Goal: Communication & Community: Answer question/provide support

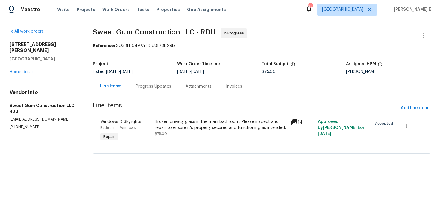
click at [12, 69] on div "3116 Kirby St Durham, NC 27713 Home details" at bounding box center [44, 59] width 69 height 34
click at [22, 70] on link "Home details" at bounding box center [23, 72] width 26 height 4
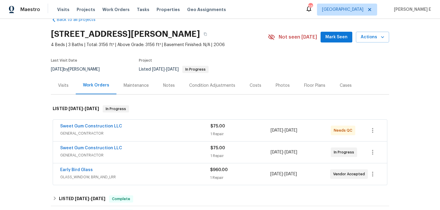
scroll to position [17, 0]
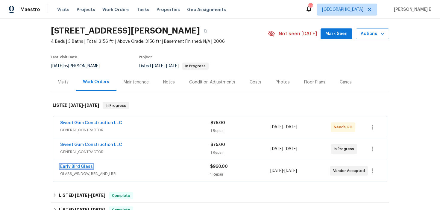
click at [85, 165] on link "Early Bird Glass" at bounding box center [76, 167] width 33 height 4
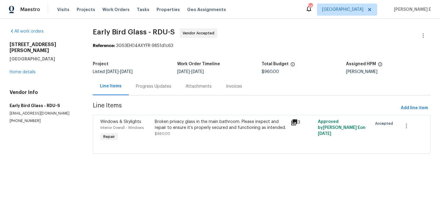
click at [160, 86] on div "Progress Updates" at bounding box center [153, 86] width 35 height 6
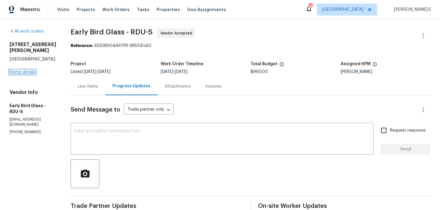
click at [33, 70] on link "Home details" at bounding box center [23, 72] width 26 height 4
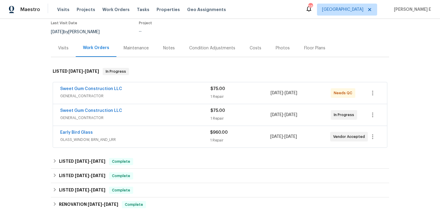
scroll to position [60, 0]
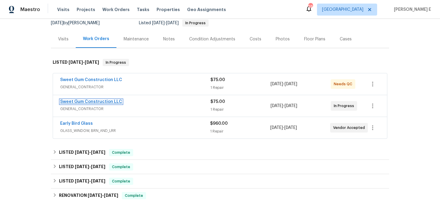
click at [111, 103] on link "Sweet Gum Construction LLC" at bounding box center [91, 102] width 62 height 4
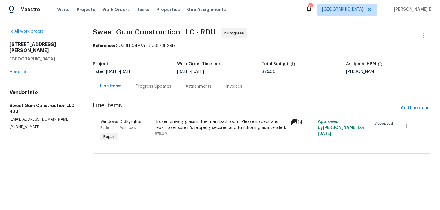
click at [152, 92] on div "Progress Updates" at bounding box center [154, 87] width 50 height 18
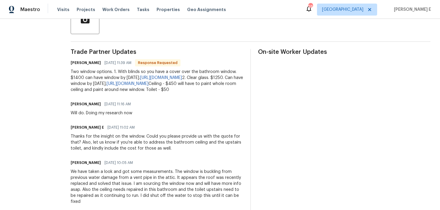
scroll to position [155, 0]
click at [157, 131] on div "Keerthana E 09/19/2025 11:02 AM" at bounding box center [157, 127] width 172 height 8
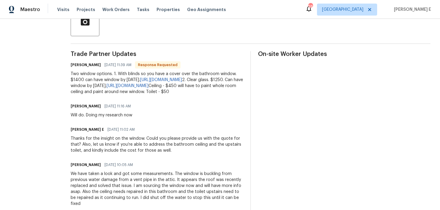
scroll to position [139, 0]
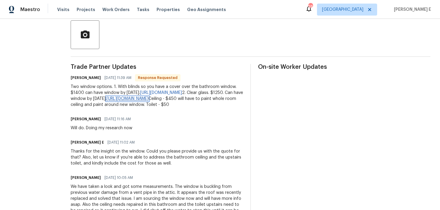
click at [148, 101] on link "https://www.homedepot.com/p/JELD-WEN-47-5-in-x-47-5-in-V-4500-Series-White-Viny…" at bounding box center [128, 99] width 42 height 4
click at [162, 94] on link "https://www.lowes.com/pd/Hy-Lite-Square-New-construction-Window-Rough-Opening-4…" at bounding box center [161, 93] width 42 height 4
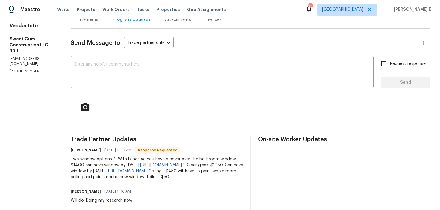
scroll to position [0, 0]
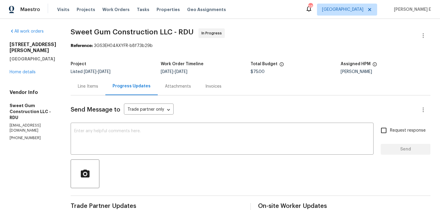
click at [50, 103] on h5 "Sweet Gum Construction LLC - RDU" at bounding box center [33, 112] width 47 height 18
click at [19, 70] on link "Home details" at bounding box center [23, 72] width 26 height 4
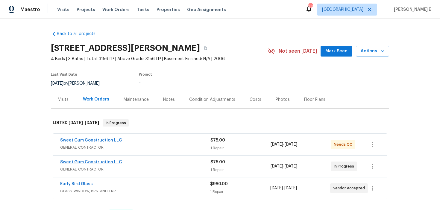
scroll to position [49, 0]
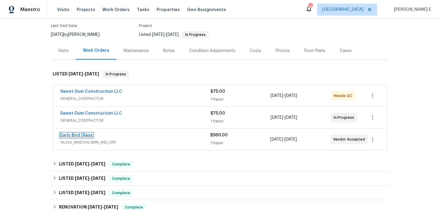
click at [84, 133] on link "Early Bird Glass" at bounding box center [76, 135] width 33 height 4
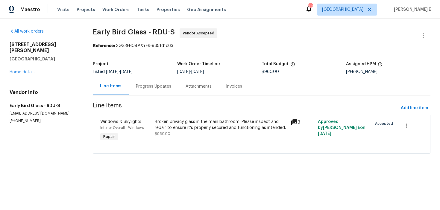
click at [146, 91] on div "Progress Updates" at bounding box center [154, 87] width 50 height 18
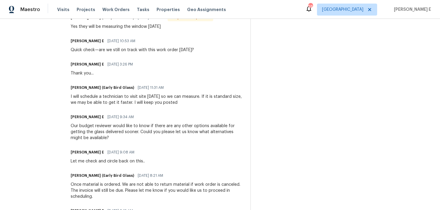
scroll to position [200, 0]
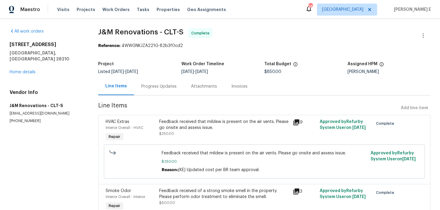
click at [145, 87] on div "Progress Updates" at bounding box center [158, 86] width 35 height 6
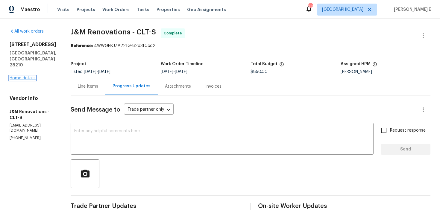
click at [16, 76] on link "Home details" at bounding box center [23, 78] width 26 height 4
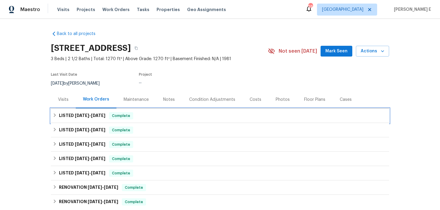
click at [76, 117] on span "9/8/25" at bounding box center [82, 115] width 14 height 4
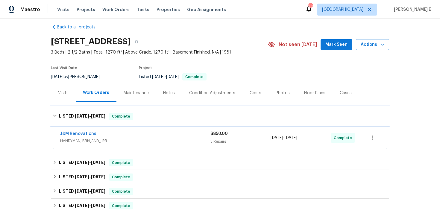
scroll to position [7, 0]
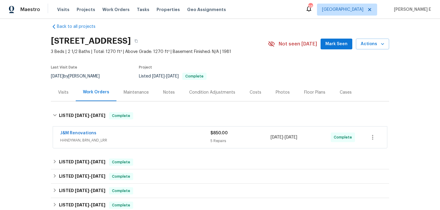
click at [63, 93] on div "Visits" at bounding box center [63, 92] width 10 height 6
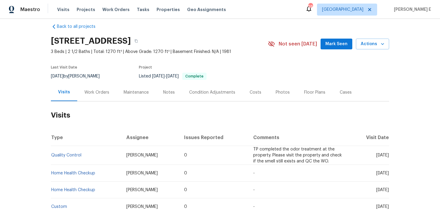
scroll to position [19, 0]
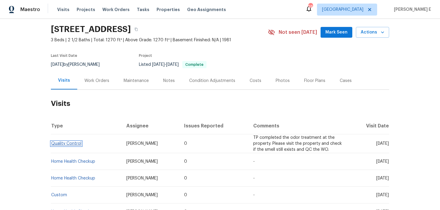
click at [66, 144] on link "Quality Control" at bounding box center [66, 144] width 30 height 4
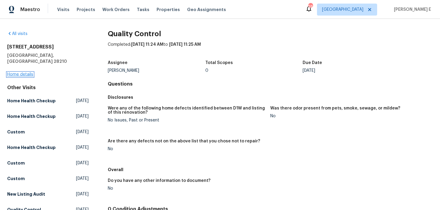
click at [26, 72] on link "Home details" at bounding box center [20, 74] width 26 height 4
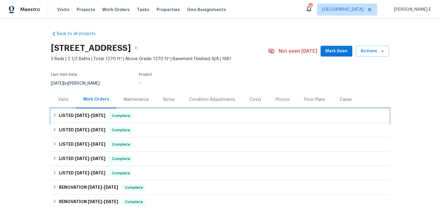
click at [80, 116] on span "9/8/25" at bounding box center [82, 115] width 14 height 4
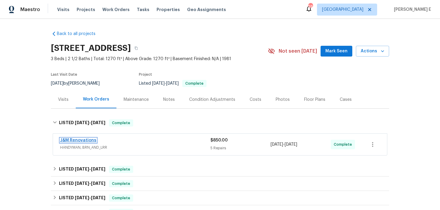
click at [77, 141] on link "J&M Renovations" at bounding box center [78, 140] width 36 height 4
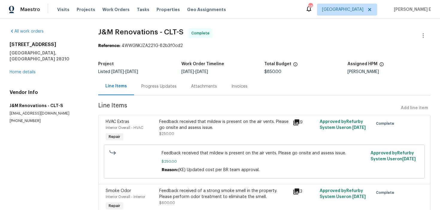
click at [168, 90] on div "Progress Updates" at bounding box center [159, 87] width 50 height 18
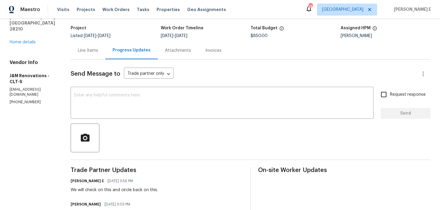
scroll to position [26, 0]
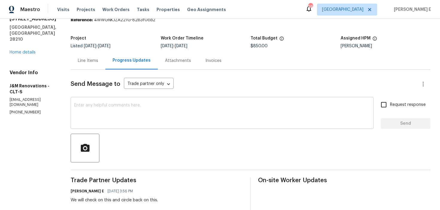
click at [175, 120] on textarea at bounding box center [222, 113] width 296 height 21
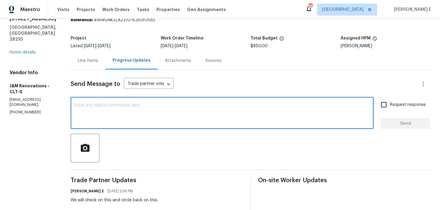
click at [175, 120] on textarea at bounding box center [222, 113] width 296 height 21
type textarea "The work order is approved. Thank you.."
click at [390, 124] on span "Send" at bounding box center [405, 123] width 40 height 7
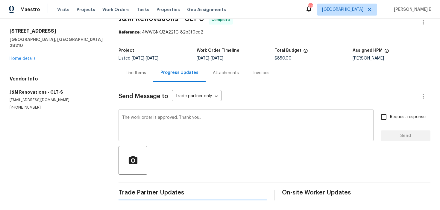
scroll to position [0, 0]
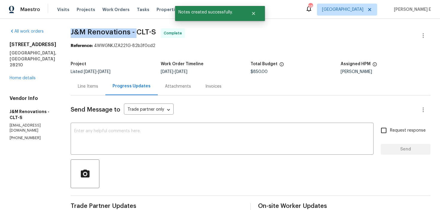
drag, startPoint x: 71, startPoint y: 32, endPoint x: 136, endPoint y: 33, distance: 64.6
click at [136, 33] on span "J&M Renovations - CLT-S" at bounding box center [113, 31] width 85 height 7
copy span "J&M Renovations -"
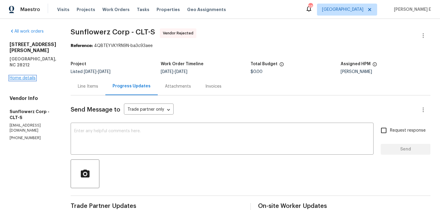
click at [22, 76] on link "Home details" at bounding box center [23, 78] width 26 height 4
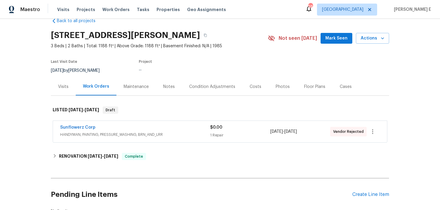
scroll to position [14, 0]
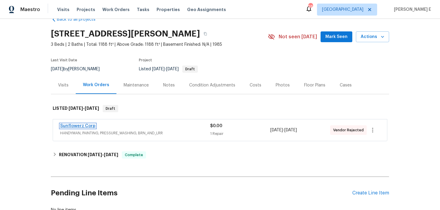
click at [78, 124] on link "Sunflowerz Corp" at bounding box center [77, 126] width 35 height 4
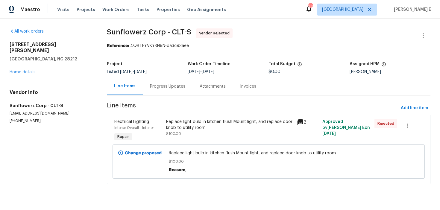
click at [168, 89] on div "Progress Updates" at bounding box center [168, 87] width 50 height 18
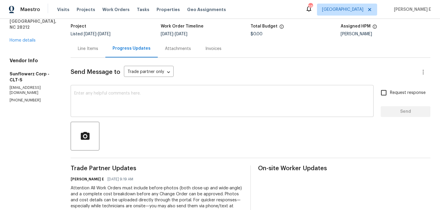
scroll to position [107, 0]
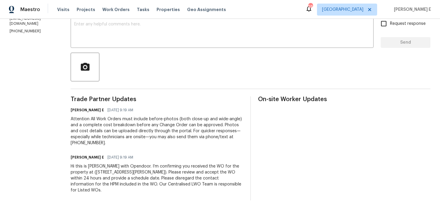
click at [123, 181] on div "Hi this is Keerthana with Opendoor. I’m confirming you received the WO for the …" at bounding box center [157, 178] width 172 height 30
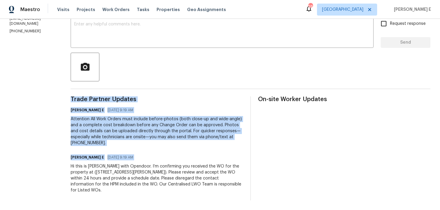
copy div "Trade Partner Updates Keerthana E 09/19/2025 9:19 AM Attention All Work Orders …"
click at [166, 116] on div "Attention All Work Orders must include before-photos (both close-up and wide-an…" at bounding box center [157, 131] width 172 height 30
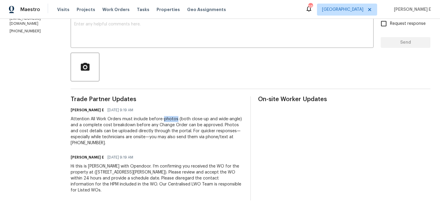
click at [166, 116] on div "Attention All Work Orders must include before-photos (both close-up and wide-an…" at bounding box center [157, 131] width 172 height 30
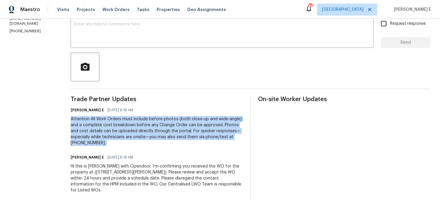
copy div "Attention All Work Orders must include before-photos (both close-up and wide-an…"
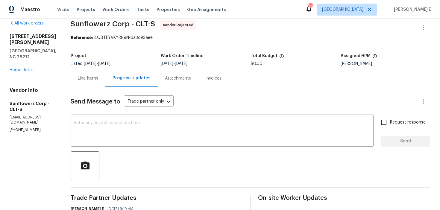
scroll to position [0, 0]
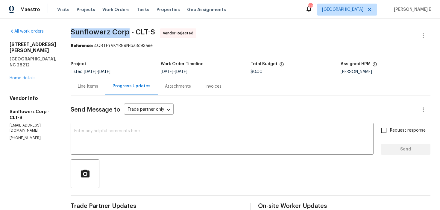
drag, startPoint x: 71, startPoint y: 31, endPoint x: 127, endPoint y: 32, distance: 56.0
click at [127, 32] on span "Sunflowerz Corp - CLT-S" at bounding box center [113, 31] width 84 height 7
copy span "Sunflowerz Corp"
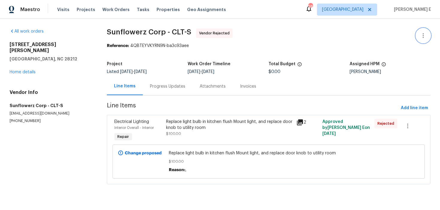
click at [422, 39] on button "button" at bounding box center [423, 35] width 14 height 14
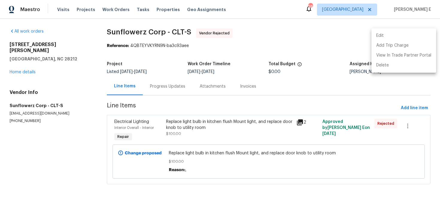
click at [388, 37] on li "Edit" at bounding box center [403, 36] width 65 height 10
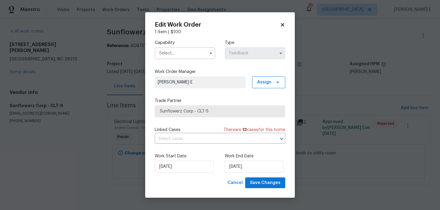
click at [173, 53] on input "text" at bounding box center [185, 53] width 60 height 12
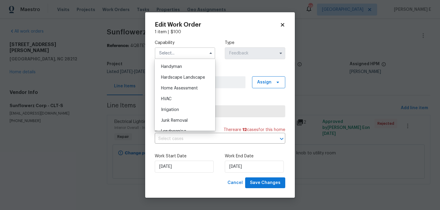
scroll to position [327, 0]
click at [181, 67] on span "Handyman" at bounding box center [171, 68] width 21 height 4
type input "Handyman"
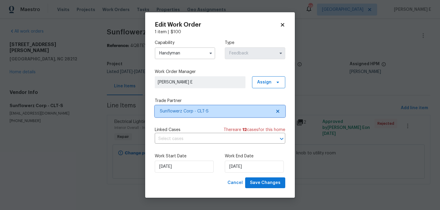
click at [183, 105] on span "Sunflowerz Corp - CLT-S" at bounding box center [220, 111] width 130 height 12
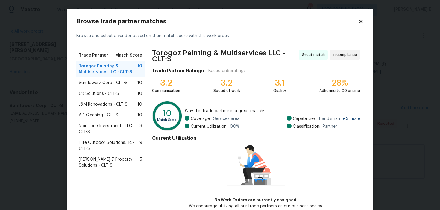
scroll to position [32, 0]
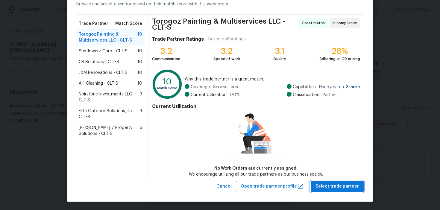
click at [330, 182] on button "Select trade partner" at bounding box center [337, 186] width 53 height 11
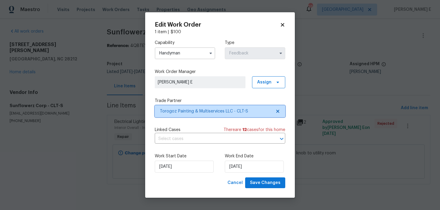
scroll to position [0, 0]
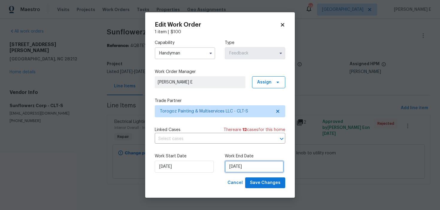
click at [254, 164] on input "23/09/2025" at bounding box center [254, 167] width 59 height 12
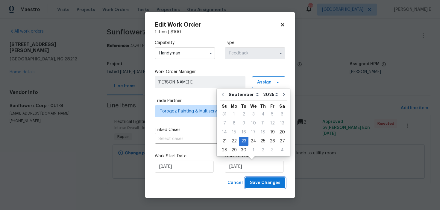
click at [268, 185] on span "Save Changes" at bounding box center [265, 182] width 31 height 7
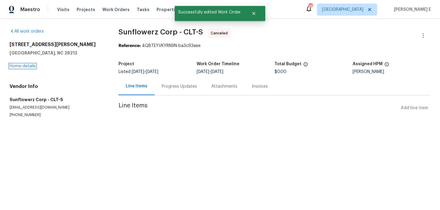
click at [31, 67] on link "Home details" at bounding box center [23, 66] width 26 height 4
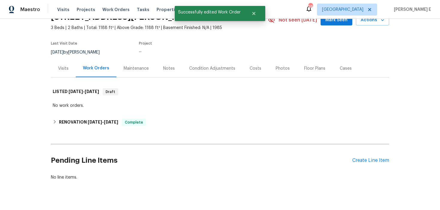
scroll to position [32, 0]
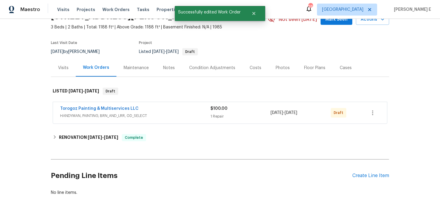
click at [82, 106] on span "Torogoz Painting & Multiservices LLC" at bounding box center [99, 109] width 78 height 6
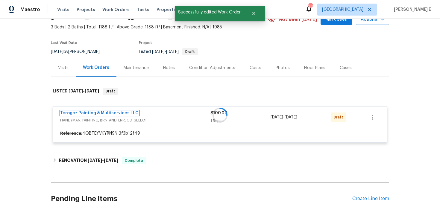
click at [78, 112] on link "Torogoz Painting & Multiservices LLC" at bounding box center [99, 113] width 78 height 4
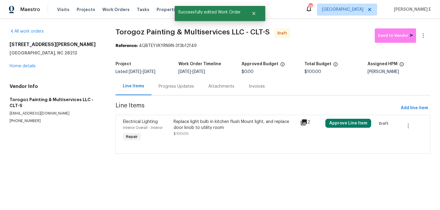
click at [214, 136] on div "Replace light bulb in kitchen flush Mount light, and replace door knob to utili…" at bounding box center [235, 128] width 123 height 18
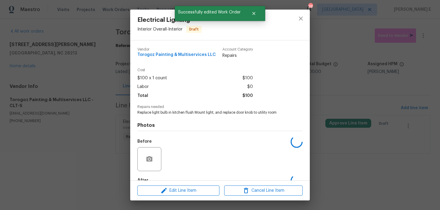
scroll to position [36, 0]
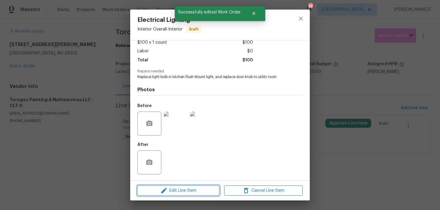
click at [174, 189] on span "Edit Line Item" at bounding box center [178, 190] width 78 height 7
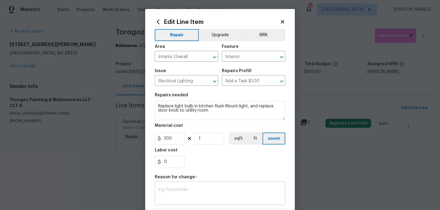
click at [167, 187] on div "x ​" at bounding box center [220, 194] width 130 height 22
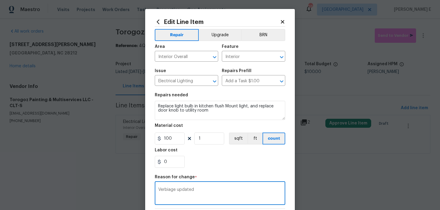
scroll to position [85, 0]
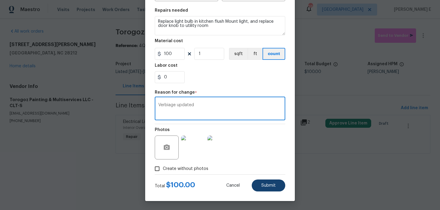
type textarea "Verbiage updated"
click at [255, 189] on button "Submit" at bounding box center [269, 186] width 34 height 12
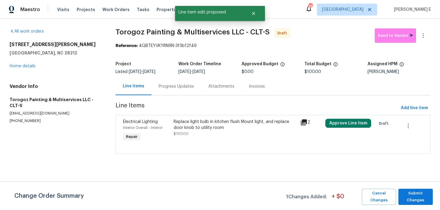
scroll to position [0, 0]
click at [400, 199] on button "Submit Changes" at bounding box center [415, 197] width 34 height 16
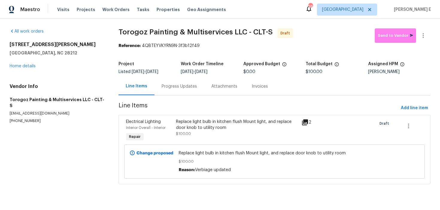
click at [181, 96] on section "Torogoz Painting & Multiservices LLC - CLT-S Draft Send to Vendor Reference: 4Q…" at bounding box center [274, 109] width 312 height 163
click at [187, 92] on div "Progress Updates" at bounding box center [179, 87] width 50 height 18
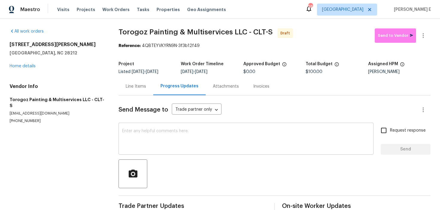
click at [198, 135] on textarea at bounding box center [246, 139] width 248 height 21
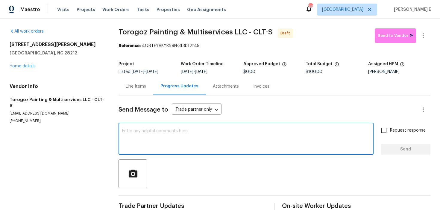
paste textarea "Hi this is Keerthana with Opendoor. I’m confirming you received the WO for the …"
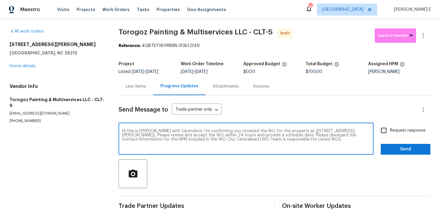
type textarea "Hi this is Keerthana with Opendoor. I’m confirming you received the WO for the …"
click at [403, 128] on span "Request response" at bounding box center [408, 130] width 36 height 6
click at [390, 128] on input "Request response" at bounding box center [383, 130] width 13 height 13
checkbox input "true"
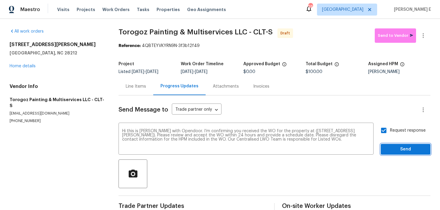
click at [407, 149] on span "Send" at bounding box center [405, 149] width 40 height 7
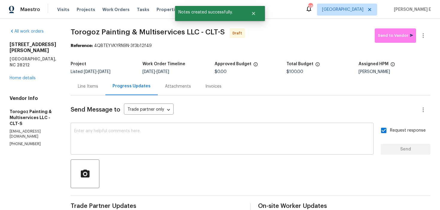
click at [229, 127] on div "x ​" at bounding box center [222, 139] width 303 height 31
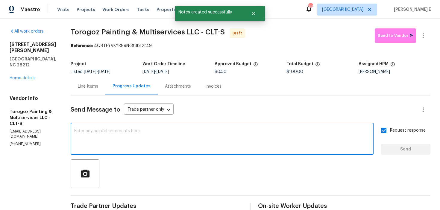
paste textarea "Attention All Work Orders must include before-photos (both close-up and wide-an…"
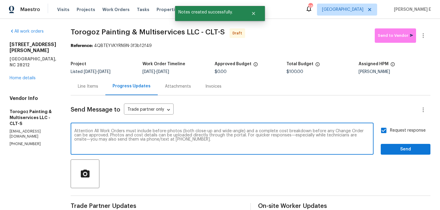
type textarea "Attention All Work Orders must include before-photos (both close-up and wide-an…"
click at [388, 148] on span "Send" at bounding box center [405, 149] width 40 height 7
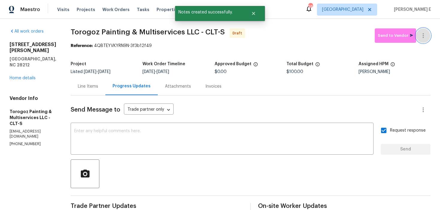
click at [427, 36] on button "button" at bounding box center [423, 35] width 14 height 14
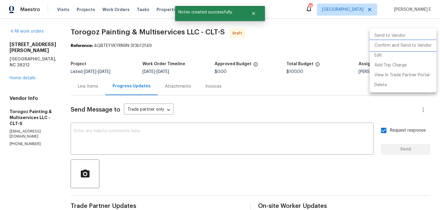
click at [417, 43] on li "Confirm and Send to Vendor" at bounding box center [403, 46] width 67 height 10
click at [286, 53] on div at bounding box center [220, 105] width 440 height 210
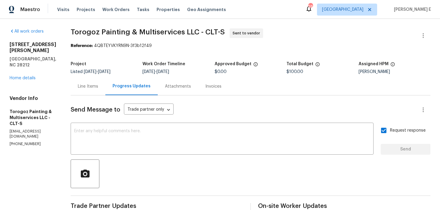
click at [92, 44] on b "Reference:" at bounding box center [82, 46] width 22 height 4
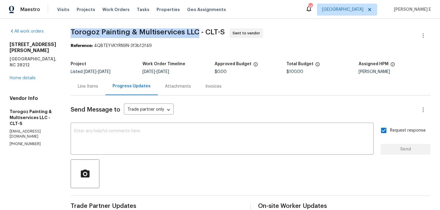
drag, startPoint x: 86, startPoint y: 34, endPoint x: 211, endPoint y: 34, distance: 125.1
click at [211, 34] on span "Torogoz Painting & Multiservices LLC - CLT-S" at bounding box center [148, 31] width 154 height 7
copy span "Torogoz Painting & Multiservices LLC"
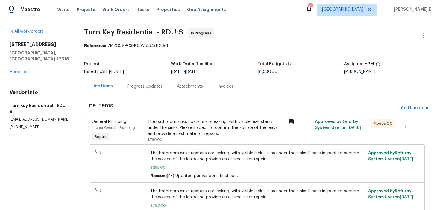
click at [134, 92] on div "Progress Updates" at bounding box center [145, 87] width 50 height 18
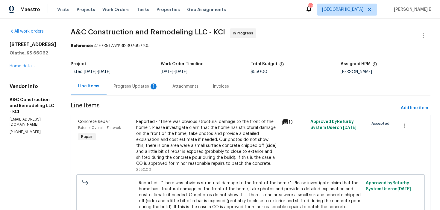
click at [157, 88] on div "1" at bounding box center [154, 86] width 6 height 6
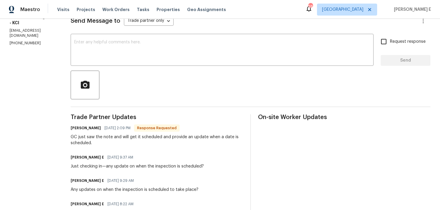
scroll to position [88, 0]
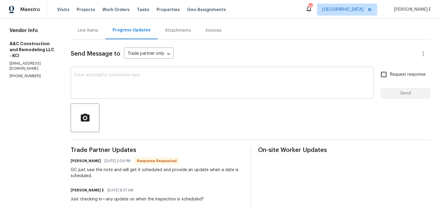
click at [144, 93] on textarea at bounding box center [222, 83] width 296 height 21
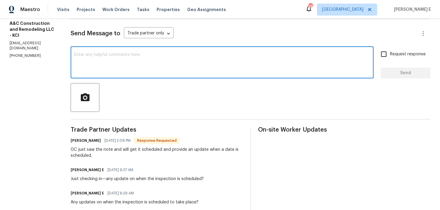
scroll to position [77, 0]
type textarea "Thank you.."
click at [404, 69] on span "Send" at bounding box center [405, 72] width 40 height 7
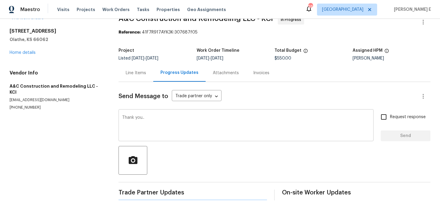
scroll to position [0, 0]
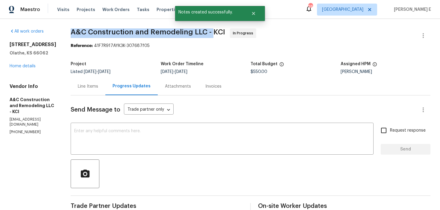
drag, startPoint x: 81, startPoint y: 32, endPoint x: 222, endPoint y: 32, distance: 140.6
click at [222, 32] on span "A&C Construction and Remodeling LLC - KCI" at bounding box center [148, 31] width 154 height 7
copy span "A&C Construction and Remodeling LLC -"
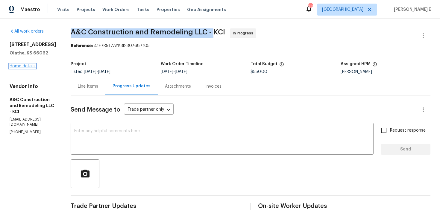
click at [31, 67] on link "Home details" at bounding box center [23, 66] width 26 height 4
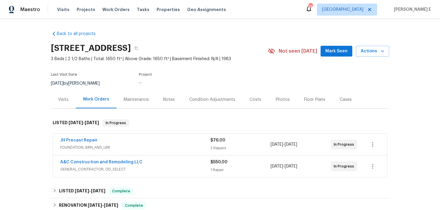
scroll to position [21, 0]
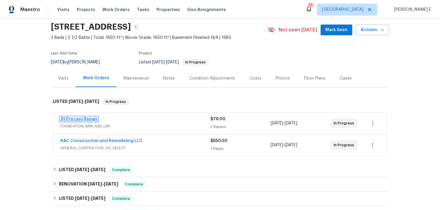
click at [71, 119] on link "JH Precast Repair" at bounding box center [78, 119] width 37 height 4
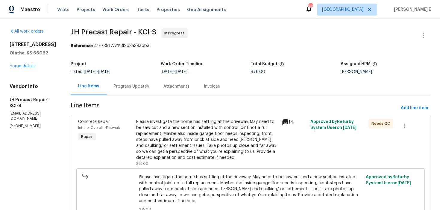
click at [147, 88] on div "Progress Updates" at bounding box center [131, 86] width 35 height 6
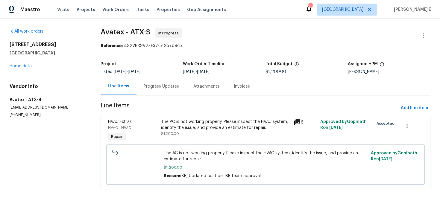
click at [160, 97] on section "Avatex - ATX-S In Progress Reference: 4S2VBRSV2ZE37-512b7b9c5 Project Listed [D…" at bounding box center [266, 112] width 330 height 169
click at [160, 94] on div "Progress Updates" at bounding box center [161, 87] width 50 height 18
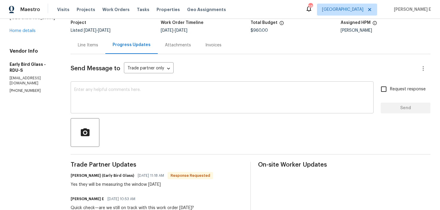
scroll to position [52, 0]
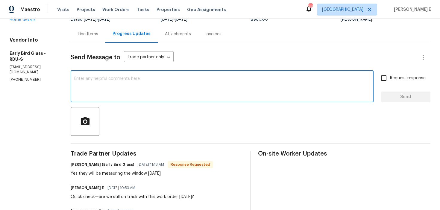
click at [174, 83] on textarea at bounding box center [222, 87] width 296 height 21
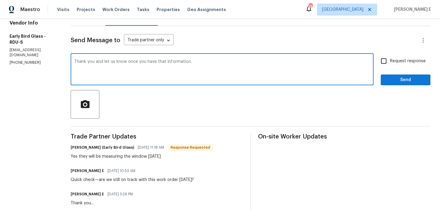
scroll to position [70, 0]
type textarea "Thank you and let us know once you have that information."
click at [383, 64] on input "Request response" at bounding box center [383, 60] width 13 height 13
checkbox input "true"
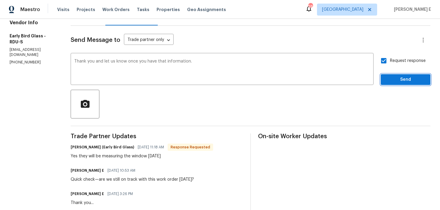
click at [392, 79] on span "Send" at bounding box center [405, 79] width 40 height 7
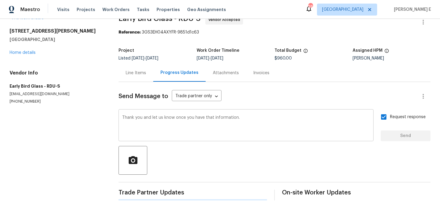
scroll to position [0, 0]
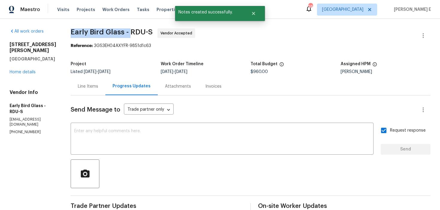
drag, startPoint x: 69, startPoint y: 36, endPoint x: 128, endPoint y: 32, distance: 59.7
click at [128, 32] on span "Early Bird Glass - RDU-S Vendor Accepted" at bounding box center [243, 35] width 345 height 14
copy span "Early Bird Glass -"
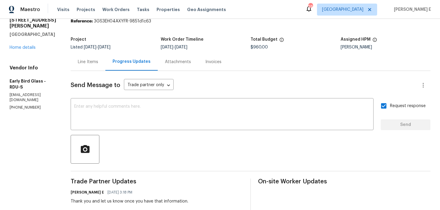
scroll to position [25, 0]
click at [25, 45] on link "Home details" at bounding box center [23, 47] width 26 height 4
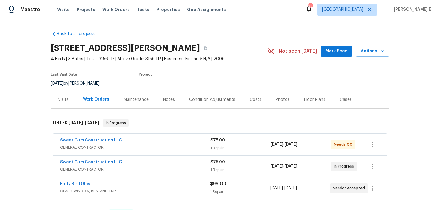
scroll to position [22, 0]
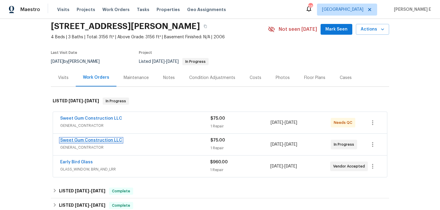
click at [102, 142] on link "Sweet Gum Construction LLC" at bounding box center [91, 140] width 62 height 4
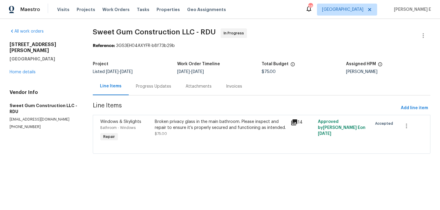
click at [163, 92] on div "Progress Updates" at bounding box center [154, 87] width 50 height 18
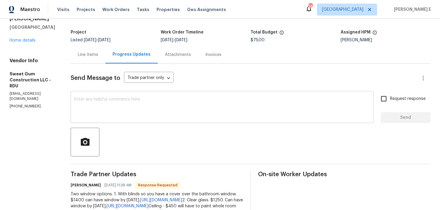
click at [165, 115] on textarea at bounding box center [222, 107] width 296 height 21
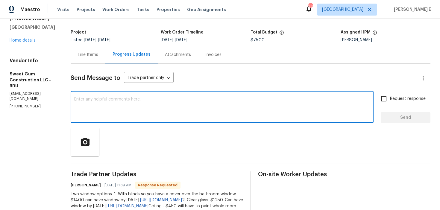
scroll to position [48, 0]
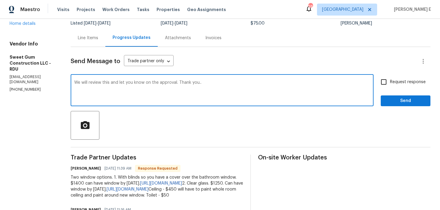
type textarea "We will review this and let you know on the approval. Thank you.."
click at [400, 79] on span "Request response" at bounding box center [408, 82] width 36 height 6
click at [390, 79] on input "Request response" at bounding box center [383, 82] width 13 height 13
checkbox input "true"
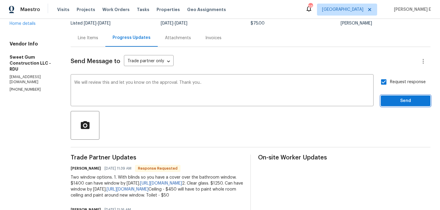
click at [394, 99] on span "Send" at bounding box center [405, 100] width 40 height 7
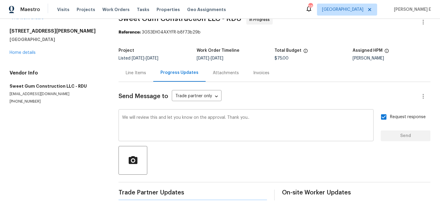
scroll to position [0, 0]
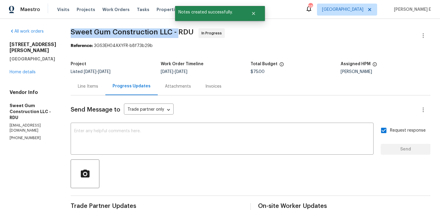
drag, startPoint x: 83, startPoint y: 32, endPoint x: 191, endPoint y: 33, distance: 107.4
copy span "Sweet Gum Construction LLC -"
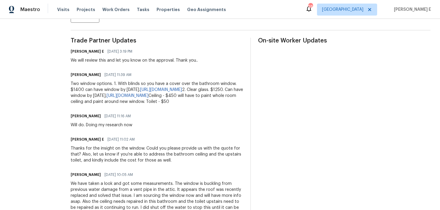
scroll to position [142, 0]
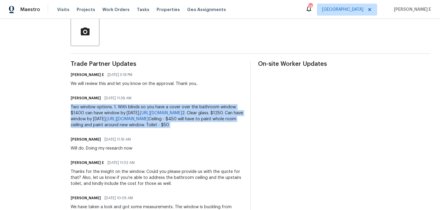
drag, startPoint x: 83, startPoint y: 107, endPoint x: 104, endPoint y: 160, distance: 57.0
click at [104, 160] on div "All work orders 3116 Kirby St Durham, NC 27713 Home details Vendor Info Sweet G…" at bounding box center [220, 114] width 440 height 475
copy div "Two window options. 1. With blinds so you have a cover over the bathroom window…"
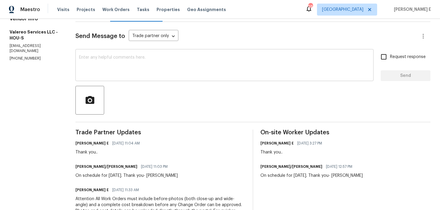
scroll to position [74, 0]
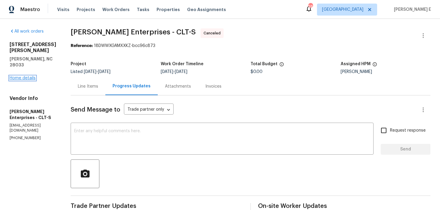
click at [31, 76] on link "Home details" at bounding box center [23, 78] width 26 height 4
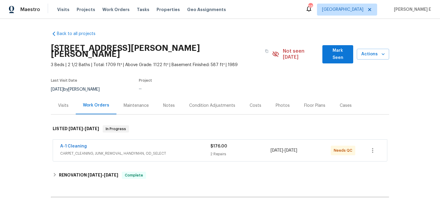
scroll to position [12, 0]
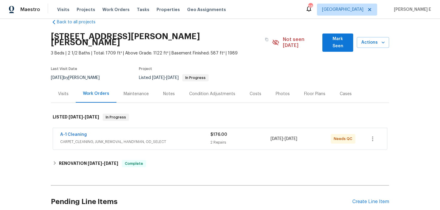
click at [68, 128] on div "A-1 Cleaning CARPET_CLEANING, JUNK_REMOVAL, HANDYMAN, OD_SELECT $176.00 2 Repai…" at bounding box center [220, 139] width 334 height 22
click at [68, 132] on span "A-1 Cleaning" at bounding box center [73, 135] width 27 height 6
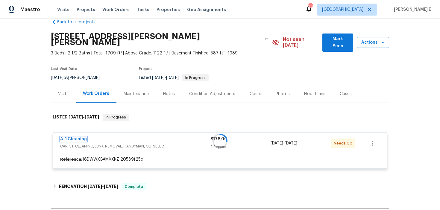
click at [65, 137] on link "A-1 Cleaning" at bounding box center [73, 139] width 27 height 4
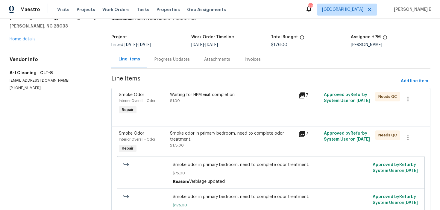
scroll to position [62, 0]
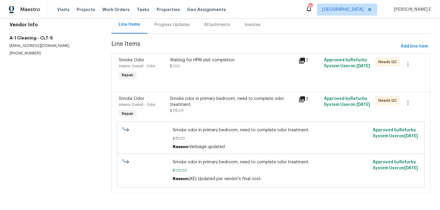
click at [267, 68] on div "Waiting for HPM visit completion $1.00" at bounding box center [232, 63] width 124 height 12
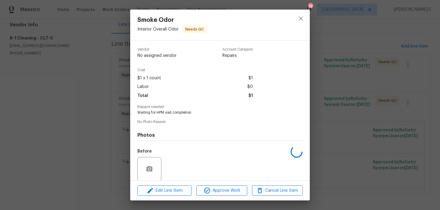
scroll to position [45, 0]
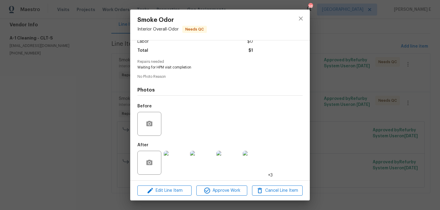
click at [328, 90] on div "Smoke Odor Interior Overall - Odor Needs QC Vendor A-1 Cleaning Account Categor…" at bounding box center [220, 105] width 440 height 210
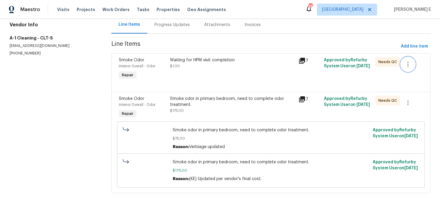
click at [407, 64] on icon "button" at bounding box center [407, 64] width 1 height 5
click at [407, 67] on li "Cancel" at bounding box center [412, 64] width 23 height 10
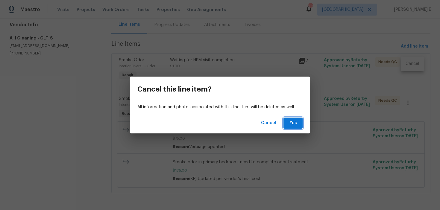
click at [297, 124] on span "Yes" at bounding box center [293, 122] width 10 height 7
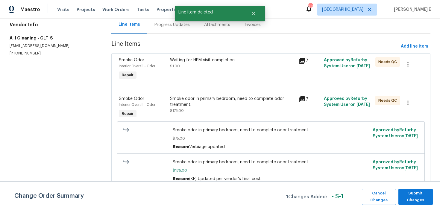
scroll to position [0, 0]
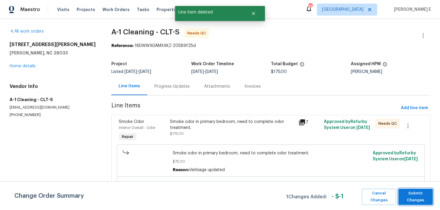
click at [415, 194] on span "Submit Changes" at bounding box center [415, 197] width 28 height 14
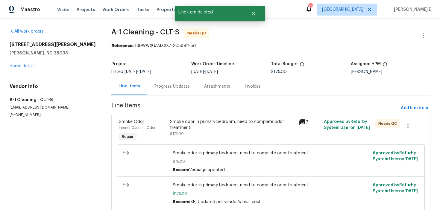
scroll to position [23, 0]
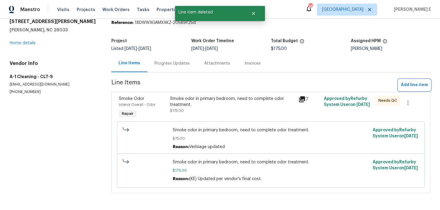
click at [416, 86] on span "Add line item" at bounding box center [414, 84] width 27 height 7
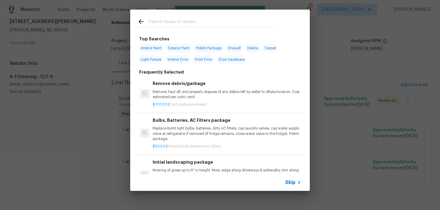
click at [298, 182] on icon at bounding box center [298, 182] width 7 height 7
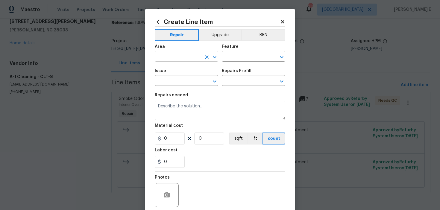
click at [178, 61] on input "text" at bounding box center [178, 56] width 47 height 9
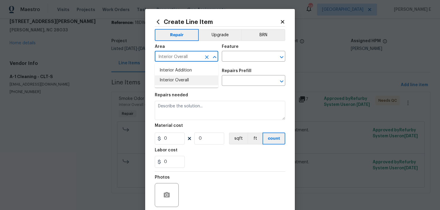
type input "Interior Overall"
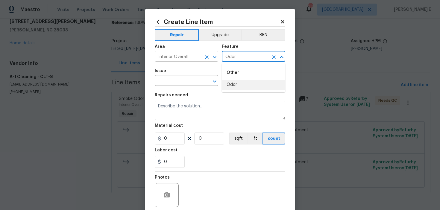
type input "Odor"
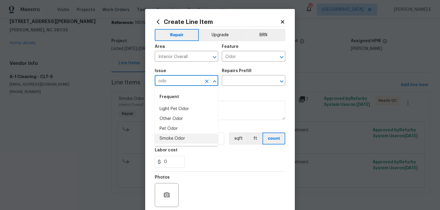
click at [190, 139] on li "Smoke Odor" at bounding box center [186, 139] width 63 height 10
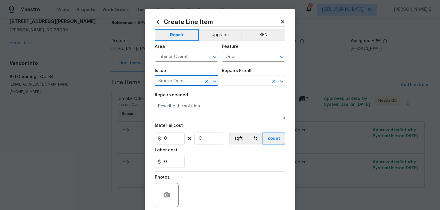
type input "Smoke Odor"
click at [240, 80] on input "text" at bounding box center [245, 81] width 47 height 9
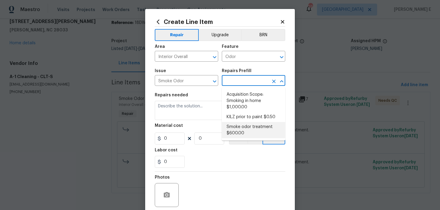
click at [232, 127] on li "Smoke odor treatment $600.00" at bounding box center [253, 130] width 63 height 16
type input "Smoke odor treatment $600.00"
type textarea "Complete a chlorine dioxide odor treatment for the home due to heavy odor. This…"
type input "600"
type input "1"
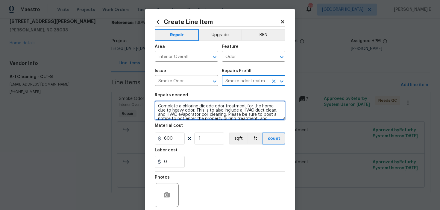
click at [202, 117] on textarea "Complete a chlorine dioxide odor treatment for the home due to heavy odor. This…" at bounding box center [220, 110] width 130 height 19
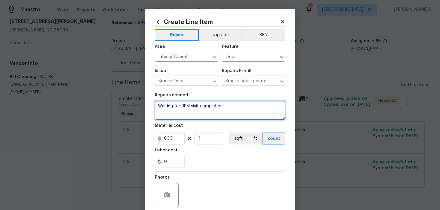
type textarea "Waiting for HPM visit completion"
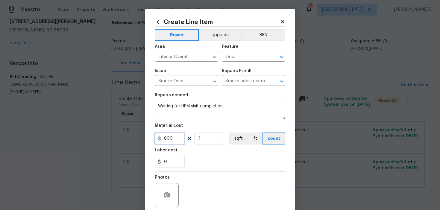
click at [171, 137] on input "600" at bounding box center [170, 139] width 30 height 12
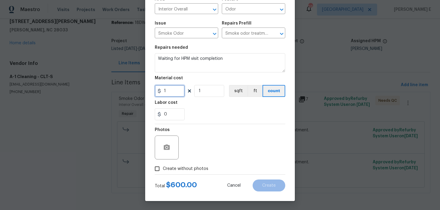
type input "1"
click at [186, 168] on span "Create without photos" at bounding box center [185, 169] width 45 height 6
click at [163, 168] on input "Create without photos" at bounding box center [156, 168] width 11 height 11
checkbox input "true"
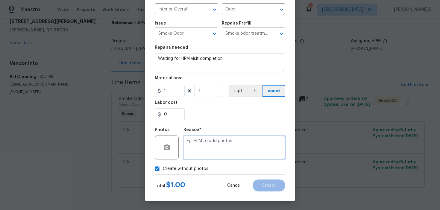
click at [203, 155] on textarea at bounding box center [234, 148] width 102 height 24
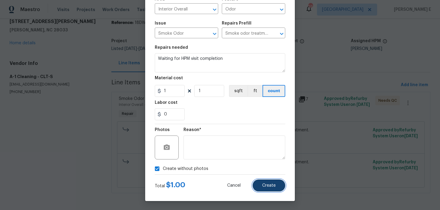
click at [277, 184] on button "Create" at bounding box center [269, 186] width 33 height 12
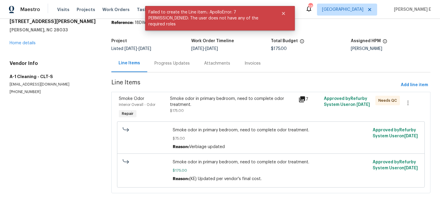
scroll to position [0, 0]
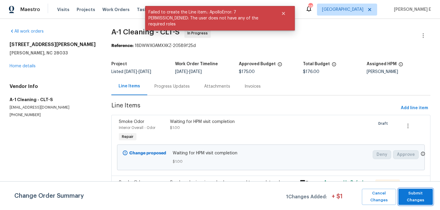
click at [422, 203] on span "Submit Changes" at bounding box center [415, 197] width 28 height 14
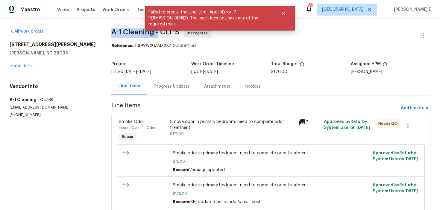
drag, startPoint x: 111, startPoint y: 34, endPoint x: 159, endPoint y: 34, distance: 47.9
click at [159, 34] on div "All work orders 269 Bud Black Rd Crouse, NC 28033 Home details Vendor Info A-1 …" at bounding box center [220, 145] width 440 height 253
copy span "A-1 Cleaning -"
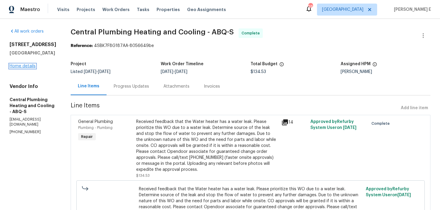
click at [21, 65] on link "Home details" at bounding box center [23, 66] width 26 height 4
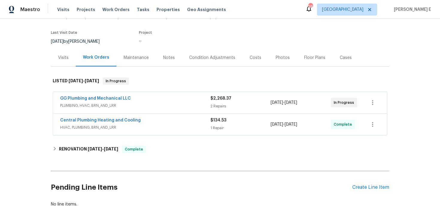
scroll to position [44, 0]
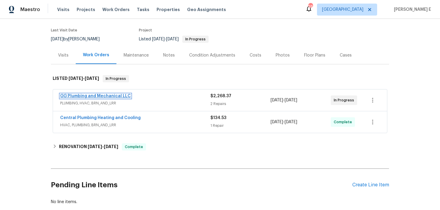
click at [116, 96] on link "GG Plumbing and Mechanical LLC" at bounding box center [95, 96] width 71 height 4
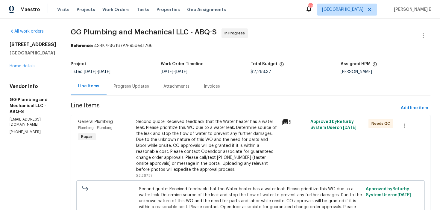
click at [149, 84] on div "Progress Updates" at bounding box center [131, 86] width 35 height 6
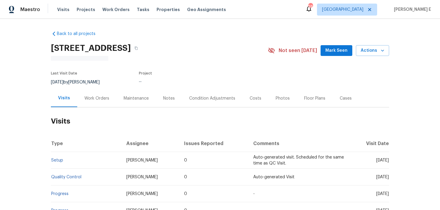
click at [99, 92] on div "Work Orders" at bounding box center [96, 98] width 39 height 18
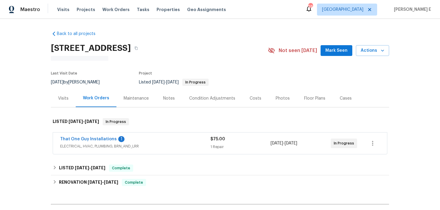
scroll to position [18, 0]
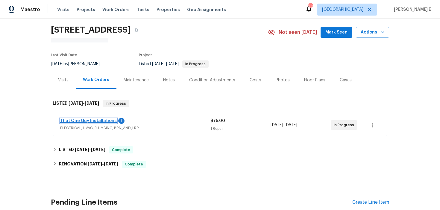
click at [101, 120] on link "That One Guy Installations" at bounding box center [88, 121] width 57 height 4
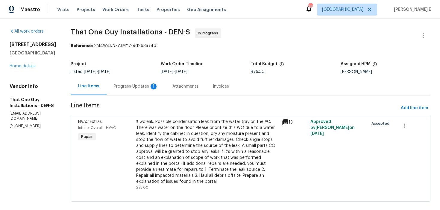
click at [128, 90] on div "Progress Updates 1" at bounding box center [136, 87] width 59 height 18
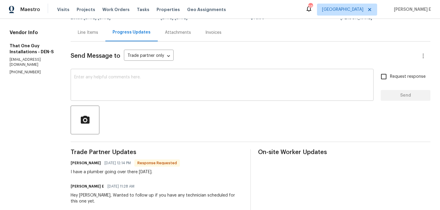
scroll to position [43, 0]
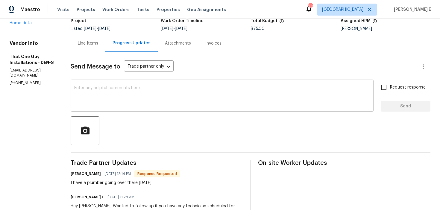
click at [162, 91] on textarea at bounding box center [222, 96] width 296 height 21
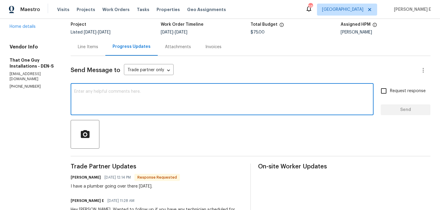
scroll to position [39, 0]
type textarea "Awesome!"
click at [391, 110] on span "Send" at bounding box center [405, 110] width 40 height 7
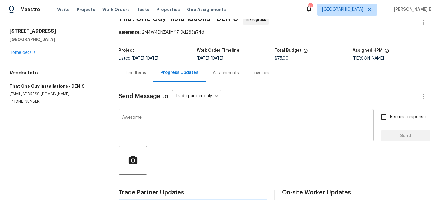
scroll to position [0, 0]
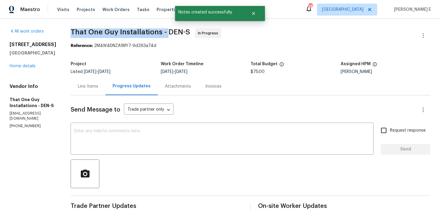
drag, startPoint x: 64, startPoint y: 33, endPoint x: 162, endPoint y: 35, distance: 98.2
copy span "That One Guy Installations -"
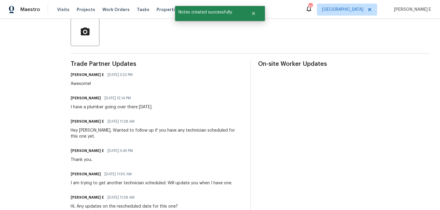
scroll to position [144, 0]
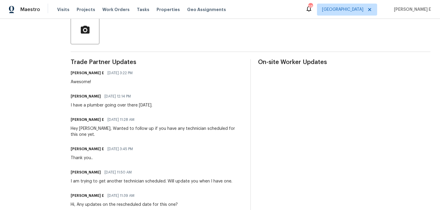
drag, startPoint x: 66, startPoint y: 106, endPoint x: 154, endPoint y: 107, distance: 87.4
click at [154, 107] on div "Matt Bailey 09/19/2025 12:14 PM I have a plumber going over there tomorrow." at bounding box center [157, 100] width 172 height 16
copy div "have a plumber going over there tomorrow."
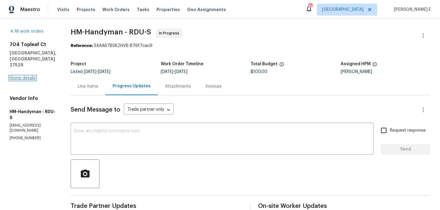
click at [22, 76] on link "Home details" at bounding box center [23, 78] width 26 height 4
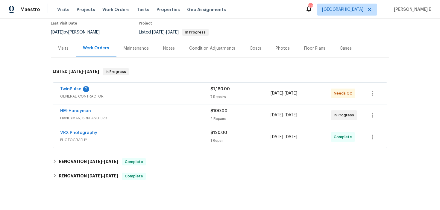
scroll to position [55, 0]
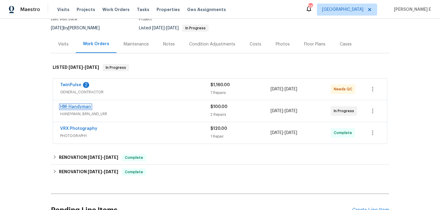
click at [79, 107] on link "HM-Handyman" at bounding box center [75, 107] width 31 height 4
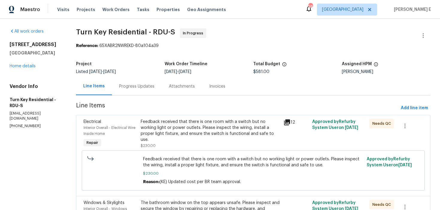
click at [154, 89] on div "Progress Updates" at bounding box center [136, 86] width 35 height 6
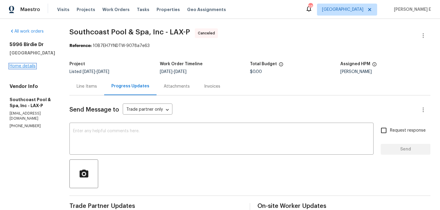
click at [31, 66] on link "Home details" at bounding box center [23, 66] width 26 height 4
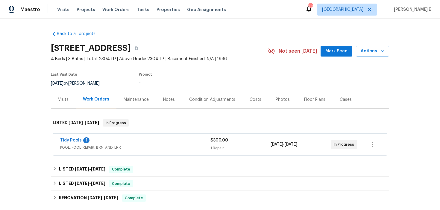
scroll to position [3, 0]
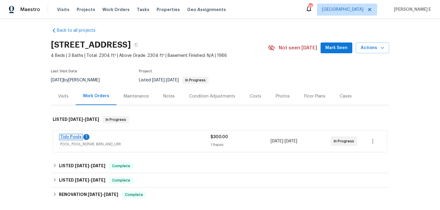
click at [65, 136] on link "Tidy Pools" at bounding box center [71, 137] width 22 height 4
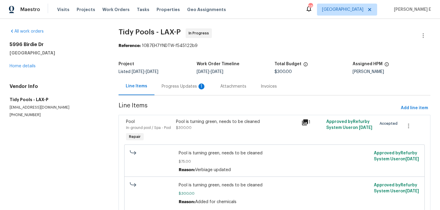
click at [171, 85] on div "Progress Updates 1" at bounding box center [184, 86] width 44 height 6
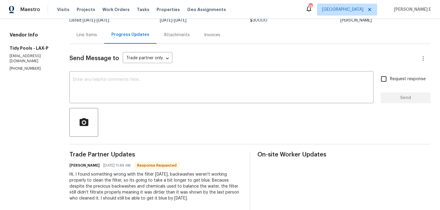
scroll to position [57, 0]
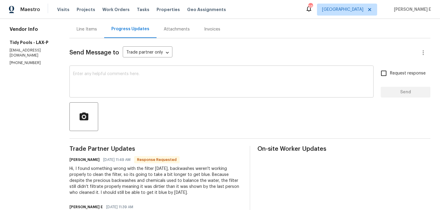
click at [222, 78] on textarea at bounding box center [221, 82] width 297 height 21
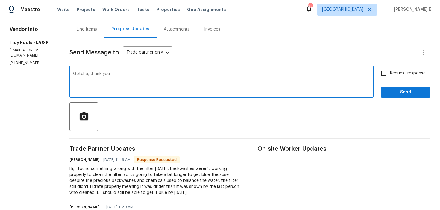
type textarea "Gotcha, thank you.."
click at [405, 97] on button "Send" at bounding box center [406, 92] width 50 height 11
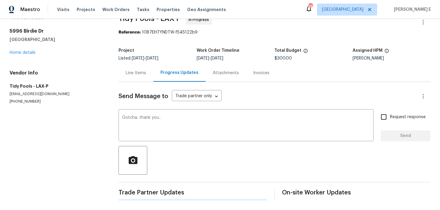
scroll to position [0, 0]
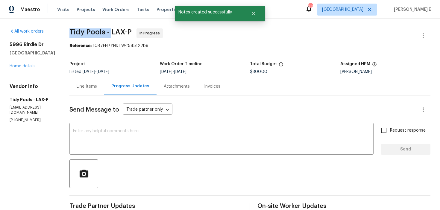
drag, startPoint x: 63, startPoint y: 32, endPoint x: 107, endPoint y: 33, distance: 43.4
copy span "Tidy Pools -"
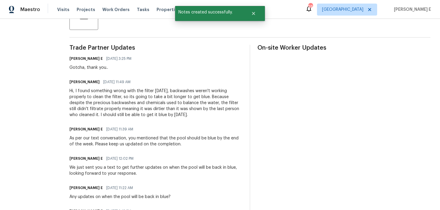
scroll to position [159, 0]
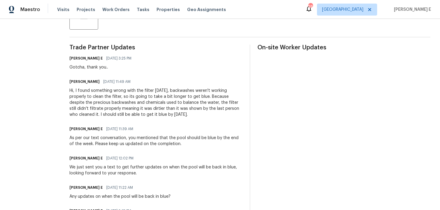
drag, startPoint x: 71, startPoint y: 90, endPoint x: 166, endPoint y: 118, distance: 99.3
click at [166, 117] on div "Hi, I found something wrong with the filter yesterday, backwashes weren't worki…" at bounding box center [155, 103] width 173 height 30
copy div "I found something wrong with the filter yesterday, backwashes weren't working p…"
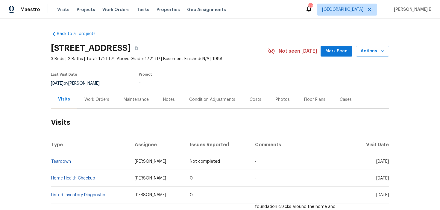
click at [89, 101] on div "Work Orders" at bounding box center [96, 100] width 25 height 6
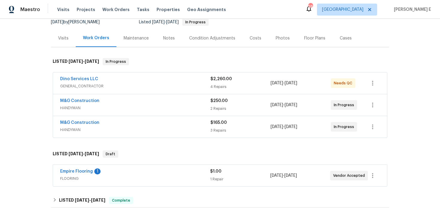
scroll to position [63, 0]
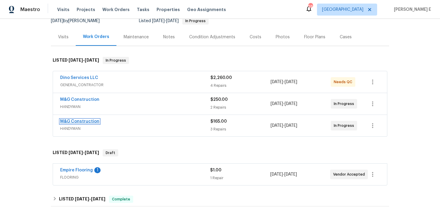
click at [74, 121] on link "M&G Construction" at bounding box center [79, 121] width 39 height 4
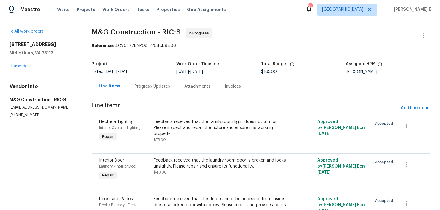
scroll to position [38, 0]
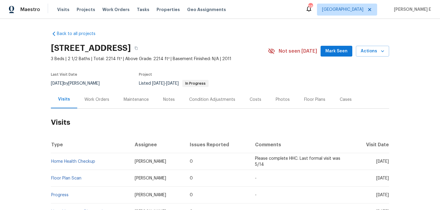
click at [103, 105] on div "Work Orders" at bounding box center [96, 100] width 39 height 18
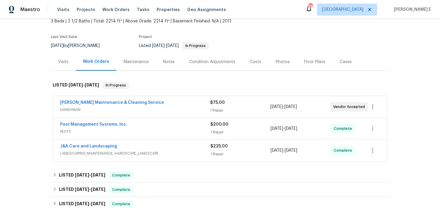
scroll to position [38, 0]
click at [110, 99] on span "[PERSON_NAME] Maintenance & Cleaning Service" at bounding box center [112, 102] width 104 height 6
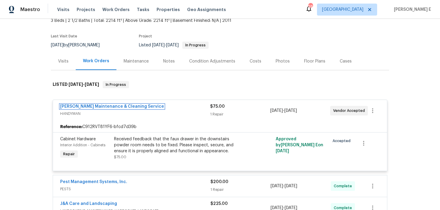
click at [115, 107] on link "[PERSON_NAME] Maintenance & Cleaning Service" at bounding box center [112, 106] width 104 height 4
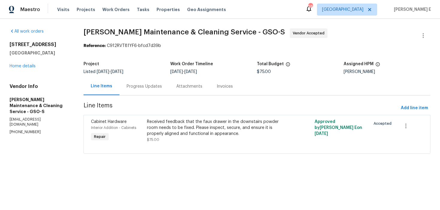
click at [138, 86] on div "Progress Updates" at bounding box center [144, 86] width 35 height 6
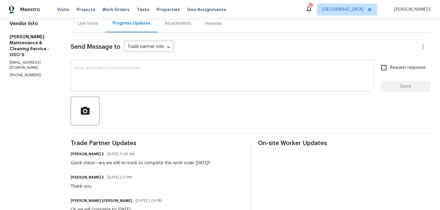
scroll to position [72, 0]
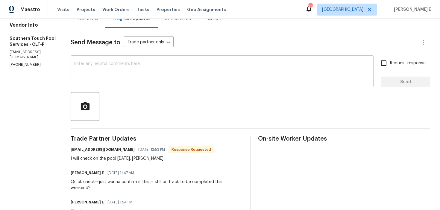
scroll to position [61, 0]
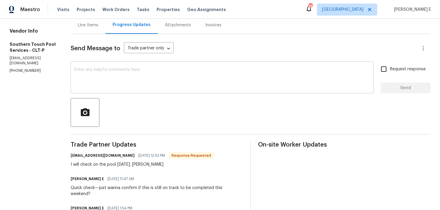
click at [214, 82] on textarea at bounding box center [222, 78] width 296 height 21
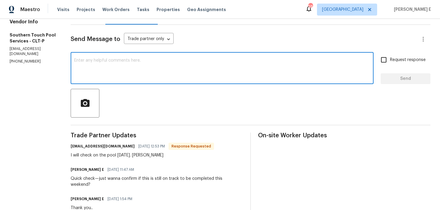
scroll to position [69, 0]
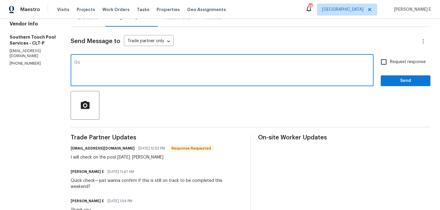
type textarea "G"
type textarea "T"
type textarea "Okay, thanks.."
click at [413, 81] on span "Send" at bounding box center [405, 80] width 40 height 7
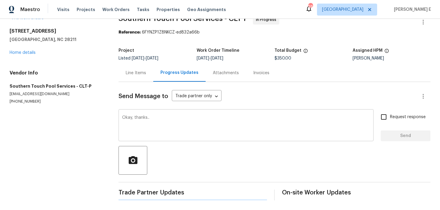
scroll to position [0, 0]
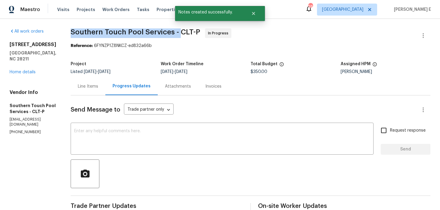
drag, startPoint x: 70, startPoint y: 33, endPoint x: 179, endPoint y: 34, distance: 108.6
copy span "Southern Touch Pool Services -"
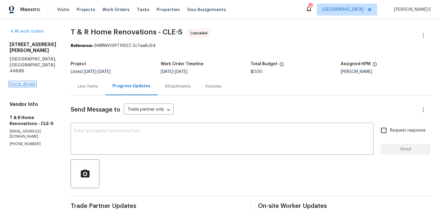
click at [14, 82] on link "Home details" at bounding box center [23, 84] width 26 height 4
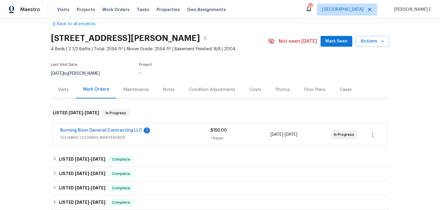
scroll to position [10, 0]
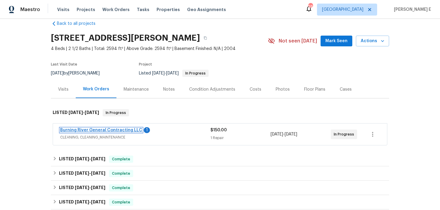
click at [121, 130] on link "Burning River General Contracting LLC" at bounding box center [101, 130] width 82 height 4
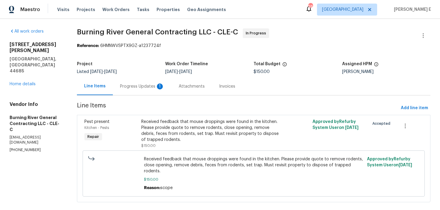
click at [159, 87] on div "1" at bounding box center [160, 86] width 6 height 6
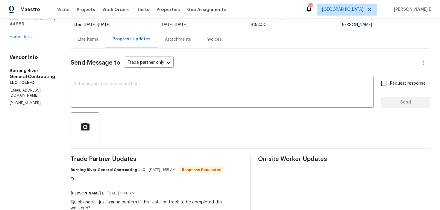
scroll to position [48, 0]
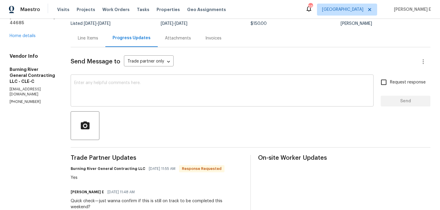
click at [180, 89] on textarea at bounding box center [222, 91] width 296 height 21
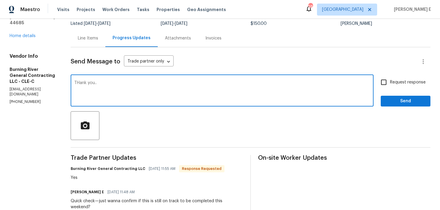
type textarea "THank you.."
click at [411, 105] on button "Send" at bounding box center [406, 101] width 50 height 11
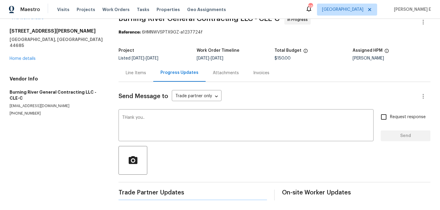
scroll to position [0, 0]
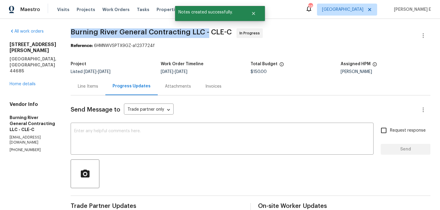
drag, startPoint x: 73, startPoint y: 34, endPoint x: 206, endPoint y: 36, distance: 133.8
copy span "Burning River General Contracting LLC -"
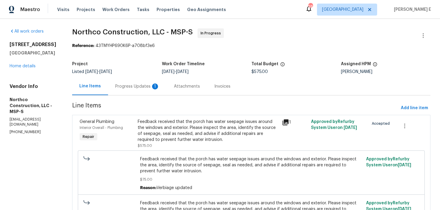
click at [136, 92] on div "Progress Updates 1" at bounding box center [137, 87] width 59 height 18
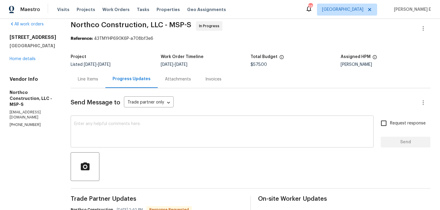
scroll to position [4, 0]
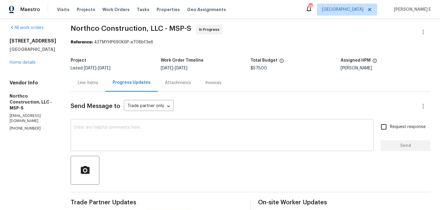
click at [158, 125] on div "x ​" at bounding box center [222, 136] width 303 height 31
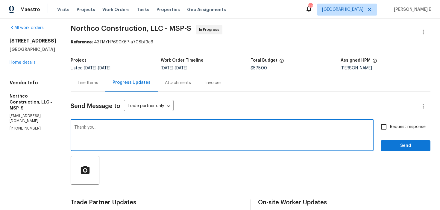
type textarea "Thank you.."
click at [396, 147] on span "Send" at bounding box center [405, 145] width 40 height 7
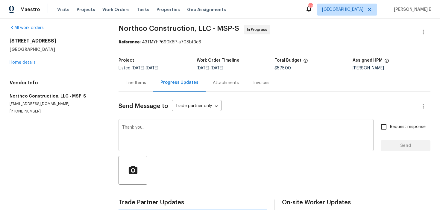
scroll to position [0, 0]
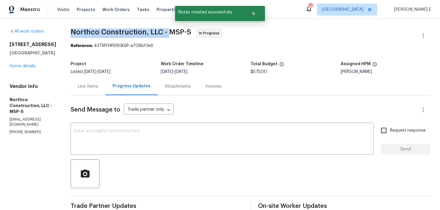
drag, startPoint x: 70, startPoint y: 33, endPoint x: 166, endPoint y: 33, distance: 96.7
click at [166, 33] on span "Northco Construction, LLC - MSP-S" at bounding box center [131, 31] width 121 height 7
copy span "Northco Construction, LLC -"
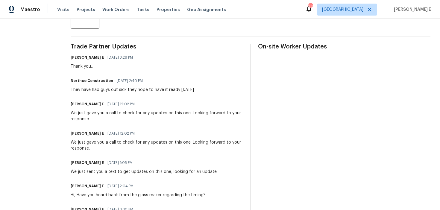
scroll to position [161, 0]
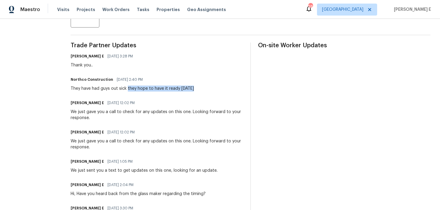
drag, startPoint x: 125, startPoint y: 89, endPoint x: 195, endPoint y: 90, distance: 69.4
click at [195, 90] on div "Northco Construction 09/19/2025 2:40 PM They have had guys out sick they hope t…" at bounding box center [157, 83] width 172 height 16
copy div "they hope to have it ready Monday"
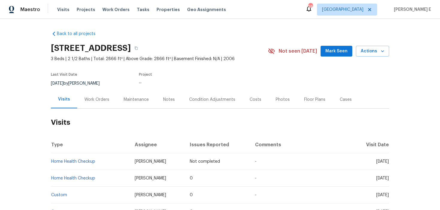
click at [95, 102] on div "Work Orders" at bounding box center [96, 100] width 25 height 6
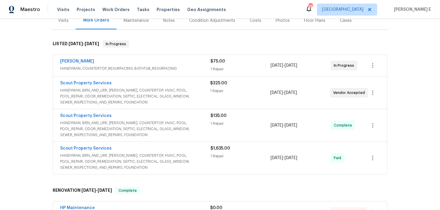
scroll to position [79, 0]
click at [73, 60] on link "Eric Hernandez" at bounding box center [77, 61] width 34 height 4
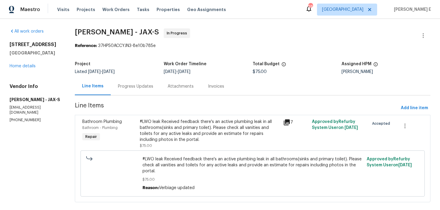
click at [153, 84] on div "Progress Updates" at bounding box center [135, 86] width 35 height 6
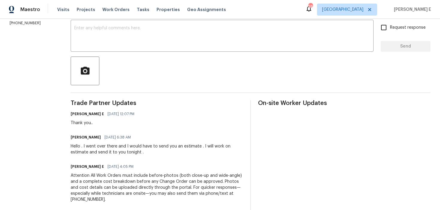
scroll to position [102, 0]
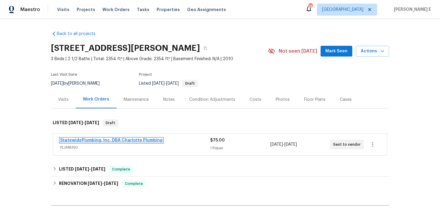
click at [97, 141] on link "StatewidePlumbing, Inc. DBA Charlotte Plumbing" at bounding box center [111, 140] width 102 height 4
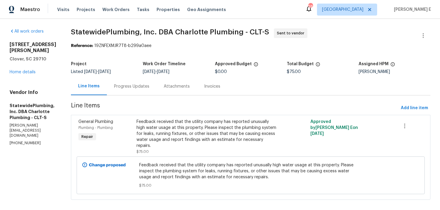
click at [145, 88] on div "Progress Updates" at bounding box center [131, 86] width 35 height 6
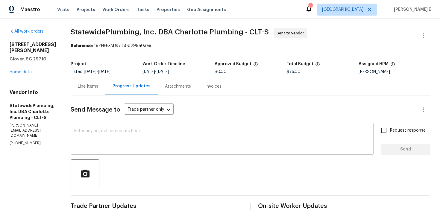
click at [171, 144] on textarea at bounding box center [222, 139] width 296 height 21
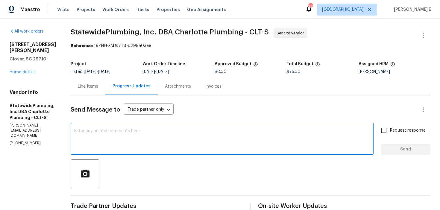
paste textarea "This is to inform you that we are reassigning this work order as it was not acc…"
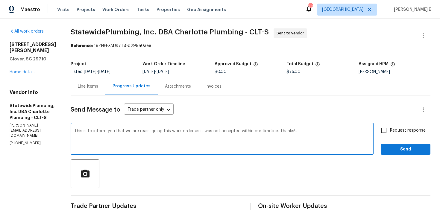
type textarea "This is to inform you that we are reassigning this work order as it was not acc…"
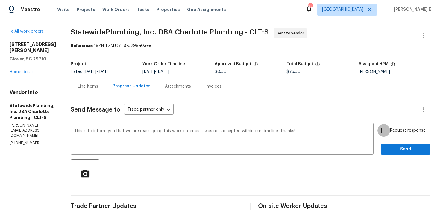
click at [387, 134] on input "Request response" at bounding box center [383, 130] width 13 height 13
checkbox input "true"
click at [398, 152] on span "Send" at bounding box center [405, 149] width 40 height 7
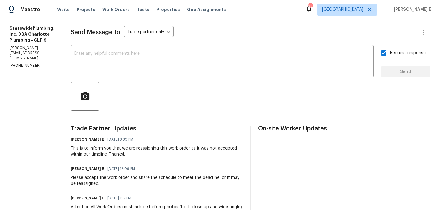
scroll to position [165, 0]
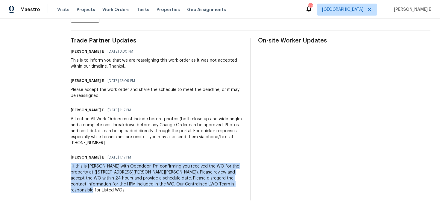
drag, startPoint x: 81, startPoint y: 166, endPoint x: 147, endPoint y: 194, distance: 71.4
click at [147, 194] on div "All work orders 7019 Sonja Dr Clover, SC 29710 Home details Vendor Info Statewi…" at bounding box center [220, 31] width 440 height 357
copy div "Hi this is Keerthana with Opendoor. I’m confirming you received the WO for the …"
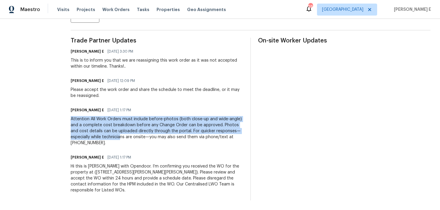
drag, startPoint x: 81, startPoint y: 119, endPoint x: 155, endPoint y: 140, distance: 76.7
click at [155, 140] on div "All work orders 7019 Sonja Dr Clover, SC 29710 Home details Vendor Info Statewi…" at bounding box center [220, 31] width 440 height 357
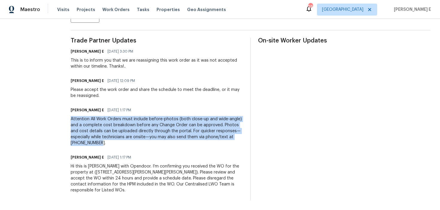
copy div "Attention All Work Orders must include before-photos (both close-up and wide-an…"
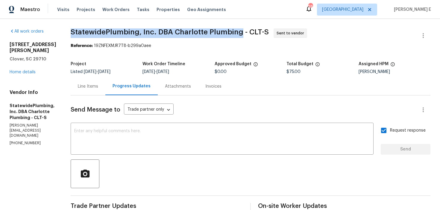
drag, startPoint x: 82, startPoint y: 31, endPoint x: 249, endPoint y: 32, distance: 167.0
click at [249, 31] on span "StatewidePlumbing, Inc. DBA Charlotte Plumbing - CLT-S" at bounding box center [170, 31] width 198 height 7
copy span "StatewidePlumbing, Inc. DBA Charlotte Plumbing"
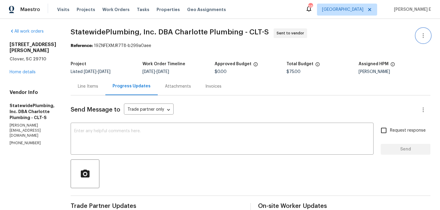
click at [419, 29] on button "button" at bounding box center [423, 35] width 14 height 14
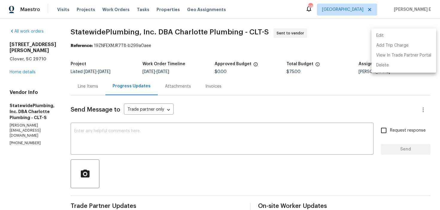
click at [399, 35] on li "Edit" at bounding box center [403, 36] width 65 height 10
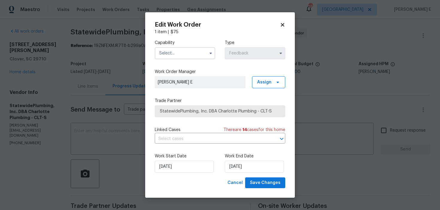
click at [205, 53] on input "text" at bounding box center [185, 53] width 60 height 12
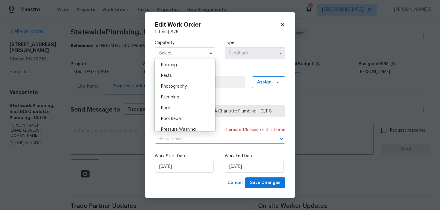
scroll to position [505, 0]
click at [182, 97] on div "Plumbing" at bounding box center [184, 95] width 57 height 11
type input "Plumbing"
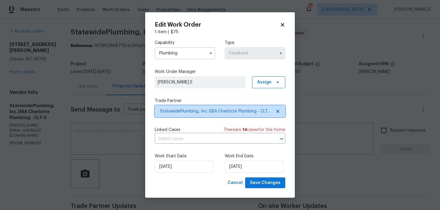
click at [182, 109] on span "StatewidePlumbing, Inc. DBA Charlotte Plumbing - CLT-S" at bounding box center [216, 111] width 112 height 6
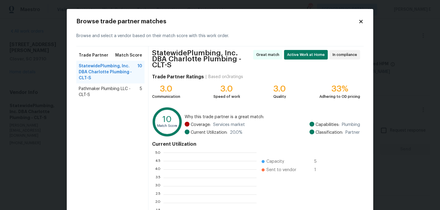
scroll to position [84, 93]
click at [134, 86] on span "Pathmaker Plumbing LLC - CLT-S" at bounding box center [109, 92] width 61 height 12
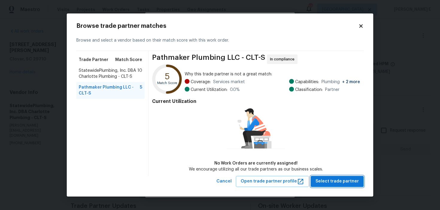
click at [331, 184] on span "Select trade partner" at bounding box center [336, 181] width 43 height 7
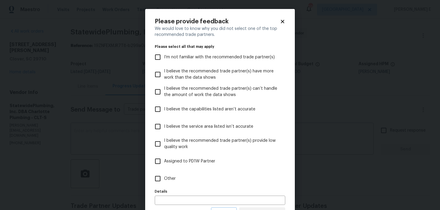
click at [203, 180] on label "Other" at bounding box center [215, 178] width 129 height 17
click at [164, 180] on input "Other" at bounding box center [157, 178] width 13 height 13
checkbox input "true"
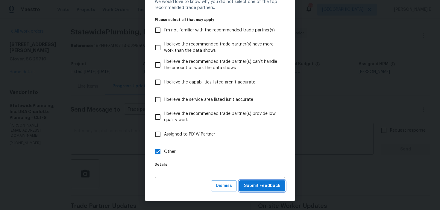
click at [251, 187] on span "Submit Feedback" at bounding box center [262, 185] width 37 height 7
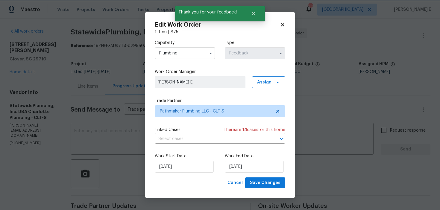
scroll to position [0, 0]
click at [187, 168] on input "[DATE]" at bounding box center [184, 167] width 59 height 12
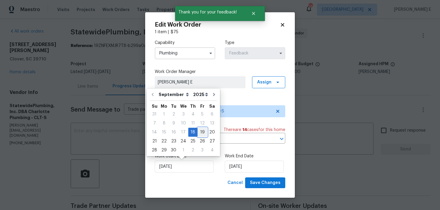
click at [200, 130] on div "19" at bounding box center [202, 132] width 10 height 8
type input "[DATE]"
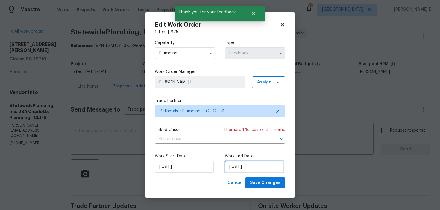
click at [235, 166] on input "[DATE]" at bounding box center [254, 167] width 59 height 12
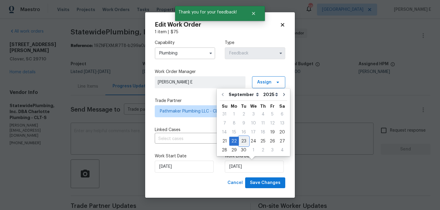
click at [241, 143] on div "23" at bounding box center [244, 141] width 10 height 8
type input "[DATE]"
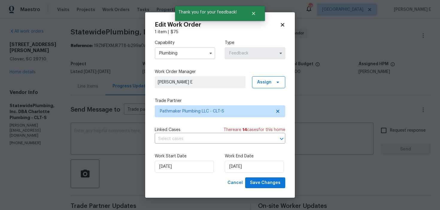
click at [266, 190] on div "Edit Work Order 1 item | $ 75 Capability Plumbing Type Feedback Work Order Mana…" at bounding box center [220, 105] width 150 height 186
click at [269, 182] on span "Save Changes" at bounding box center [265, 182] width 31 height 7
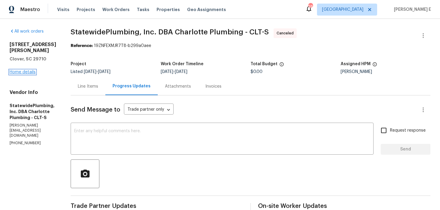
click at [19, 70] on link "Home details" at bounding box center [23, 72] width 26 height 4
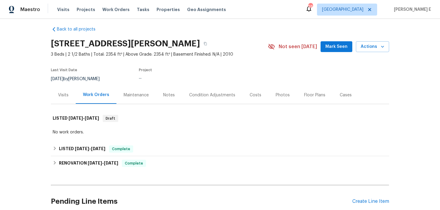
scroll to position [9, 0]
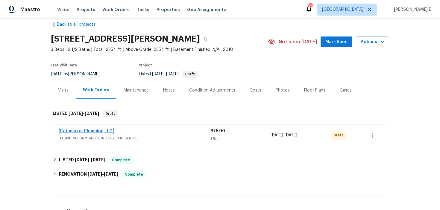
click at [86, 132] on link "Pathmaker Plumbing LLC" at bounding box center [86, 131] width 52 height 4
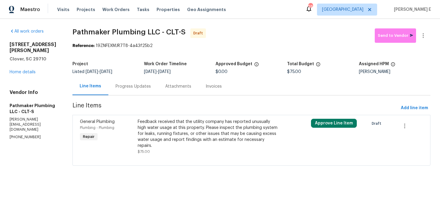
click at [209, 127] on div "Feedback received that the utility company has reported unusually high water us…" at bounding box center [208, 134] width 141 height 30
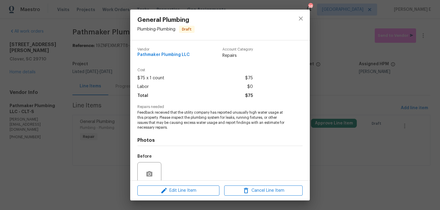
click at [169, 196] on div "Edit Line Item Cancel Line Item" at bounding box center [220, 191] width 180 height 20
click at [172, 193] on span "Edit Line Item" at bounding box center [178, 190] width 78 height 7
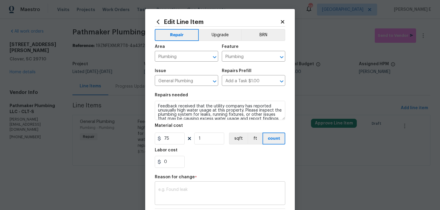
click at [172, 198] on textarea at bounding box center [219, 194] width 123 height 13
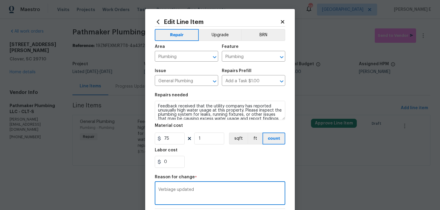
scroll to position [85, 0]
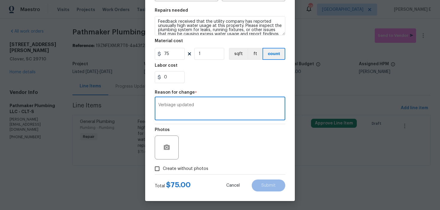
type textarea "Verbiage updated"
click at [195, 168] on span "Create without photos" at bounding box center [185, 169] width 45 height 6
click at [163, 168] on input "Create without photos" at bounding box center [156, 168] width 11 height 11
checkbox input "true"
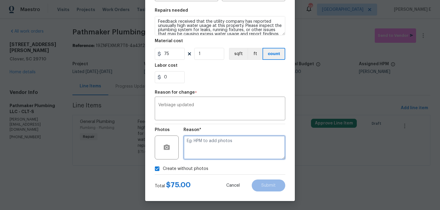
click at [217, 154] on textarea at bounding box center [234, 148] width 102 height 24
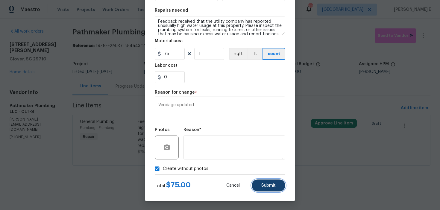
click at [257, 181] on button "Submit" at bounding box center [269, 186] width 34 height 12
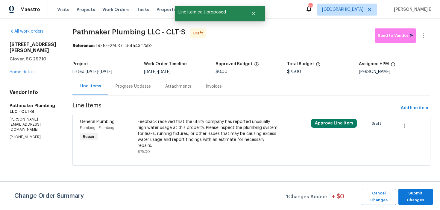
scroll to position [0, 0]
click at [417, 196] on span "Submit Changes" at bounding box center [415, 197] width 28 height 14
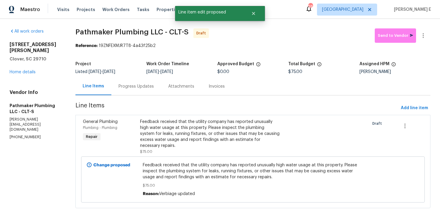
scroll to position [15, 0]
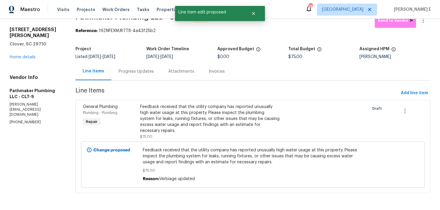
click at [138, 75] on div "Progress Updates" at bounding box center [136, 72] width 50 height 18
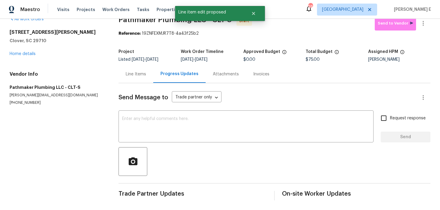
scroll to position [12, 0]
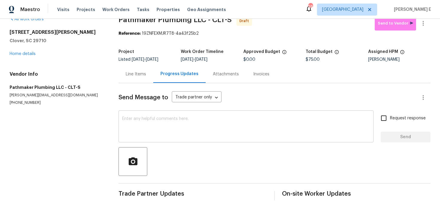
click at [177, 131] on textarea at bounding box center [246, 127] width 248 height 21
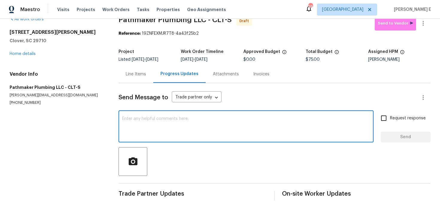
paste textarea "Hi this is [PERSON_NAME] with Opendoor. I’m confirming you received the WO for …"
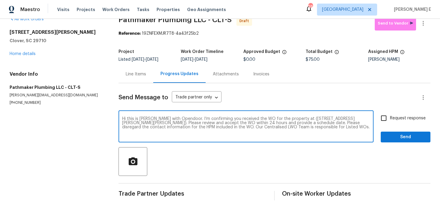
type textarea "Hi this is [PERSON_NAME] with Opendoor. I’m confirming you received the WO for …"
click at [400, 123] on label "Request response" at bounding box center [401, 118] width 48 height 13
click at [390, 123] on input "Request response" at bounding box center [383, 118] width 13 height 13
checkbox input "true"
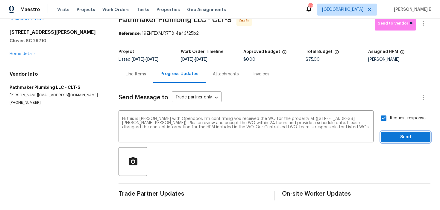
click at [402, 138] on span "Send" at bounding box center [405, 136] width 40 height 7
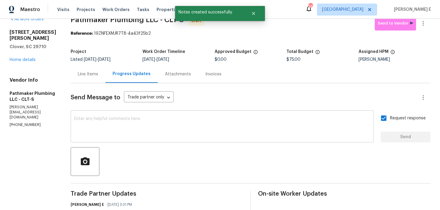
click at [212, 136] on textarea at bounding box center [222, 127] width 296 height 21
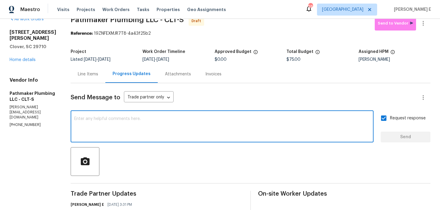
paste textarea "Attention All Work Orders must include before-photos (both close-up and wide-an…"
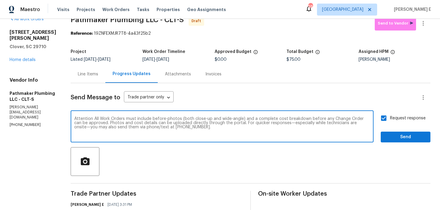
type textarea "Attention All Work Orders must include before-photos (both close-up and wide-an…"
click at [396, 134] on span "Send" at bounding box center [405, 136] width 40 height 7
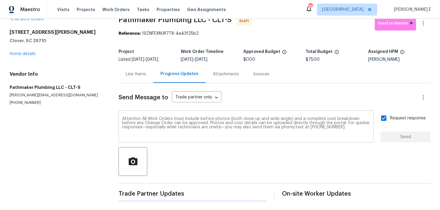
scroll to position [0, 0]
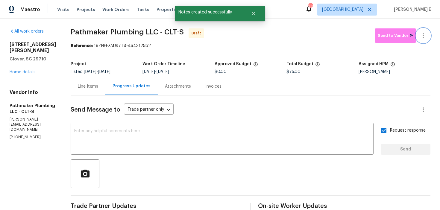
click at [429, 32] on button "button" at bounding box center [423, 35] width 14 height 14
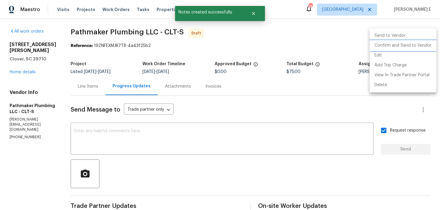
click at [405, 49] on li "Confirm and Send to Vendor" at bounding box center [403, 46] width 67 height 10
click at [216, 80] on div at bounding box center [220, 105] width 440 height 210
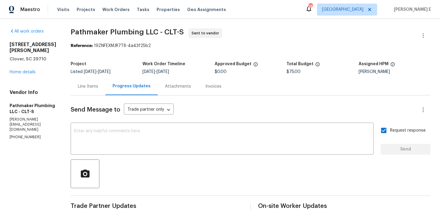
click at [81, 51] on section "Pathmaker Plumbing LLC - CLT-S Sent to vendor Reference: 19ZNFEXMJR7T8-4a43f25b…" at bounding box center [251, 167] width 360 height 279
drag, startPoint x: 77, startPoint y: 29, endPoint x: 163, endPoint y: 31, distance: 86.5
click at [163, 31] on div "All work orders 7019 Sonja Dr Clover, SC 29710 Home details Vendor Info Pathmak…" at bounding box center [220, 168] width 440 height 298
copy span "Pathmaker Plumbing LLC"
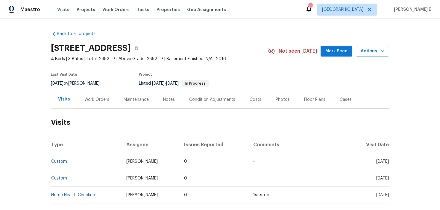
click at [92, 101] on div "Work Orders" at bounding box center [96, 100] width 25 height 6
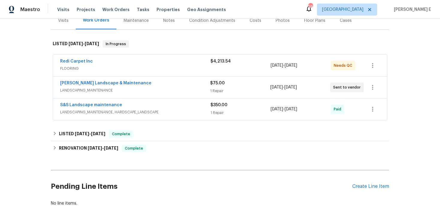
scroll to position [80, 0]
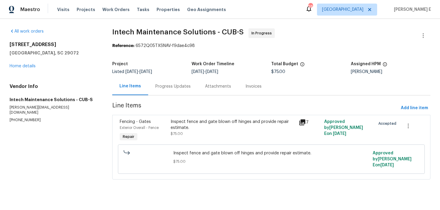
click at [145, 142] on div "Fencing - Gates Exterior Overall - Fence Repair" at bounding box center [143, 131] width 51 height 28
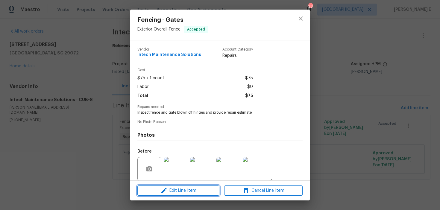
click at [161, 195] on button "Edit Line Item" at bounding box center [178, 191] width 82 height 10
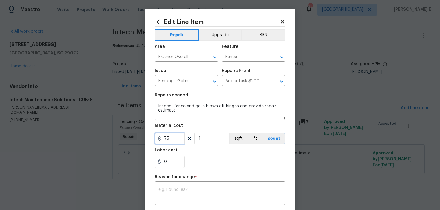
click at [166, 140] on input "75" at bounding box center [170, 139] width 30 height 12
type input "1170"
click at [195, 193] on textarea at bounding box center [219, 194] width 123 height 13
paste textarea "(KE) Updated cost per BR team approval."
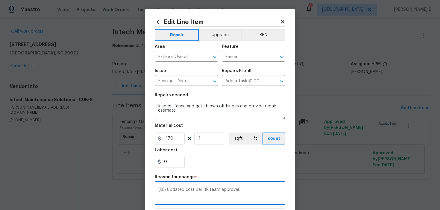
scroll to position [91, 0]
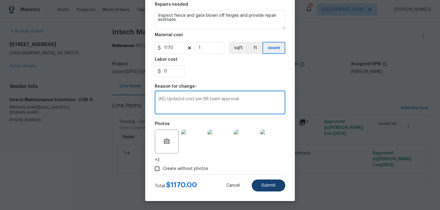
type textarea "(KE) Updated cost per BR team approval."
click at [259, 187] on button "Submit" at bounding box center [269, 186] width 34 height 12
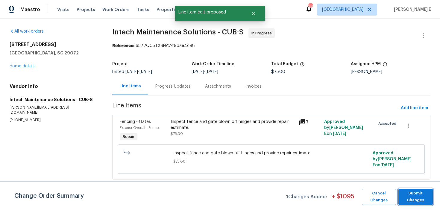
click at [419, 200] on span "Submit Changes" at bounding box center [415, 197] width 28 height 14
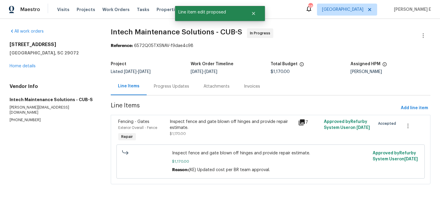
click at [163, 87] on div "Progress Updates" at bounding box center [171, 86] width 35 height 6
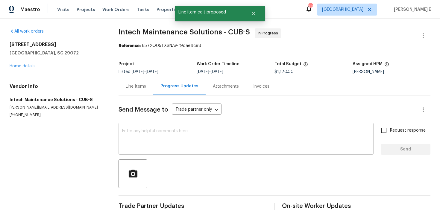
click at [166, 150] on textarea at bounding box center [246, 139] width 248 height 21
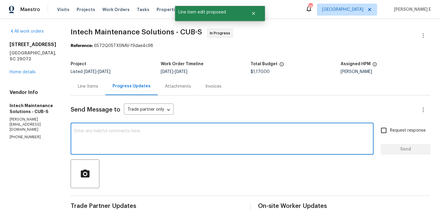
scroll to position [49, 0]
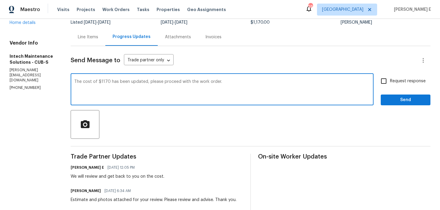
type textarea "The cost of $1170 has been updated, please proceed with the work order."
click at [389, 80] on input "Request response" at bounding box center [383, 81] width 13 height 13
checkbox input "true"
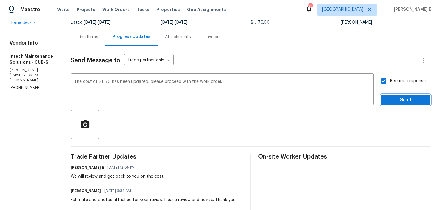
click at [398, 102] on span "Send" at bounding box center [405, 99] width 40 height 7
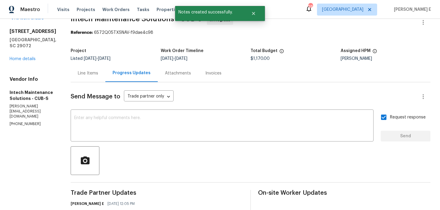
scroll to position [0, 0]
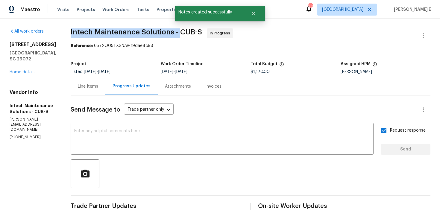
drag, startPoint x: 66, startPoint y: 34, endPoint x: 176, endPoint y: 34, distance: 110.1
copy span "Intech Maintenance Solutions -"
